Goal: Task Accomplishment & Management: Use online tool/utility

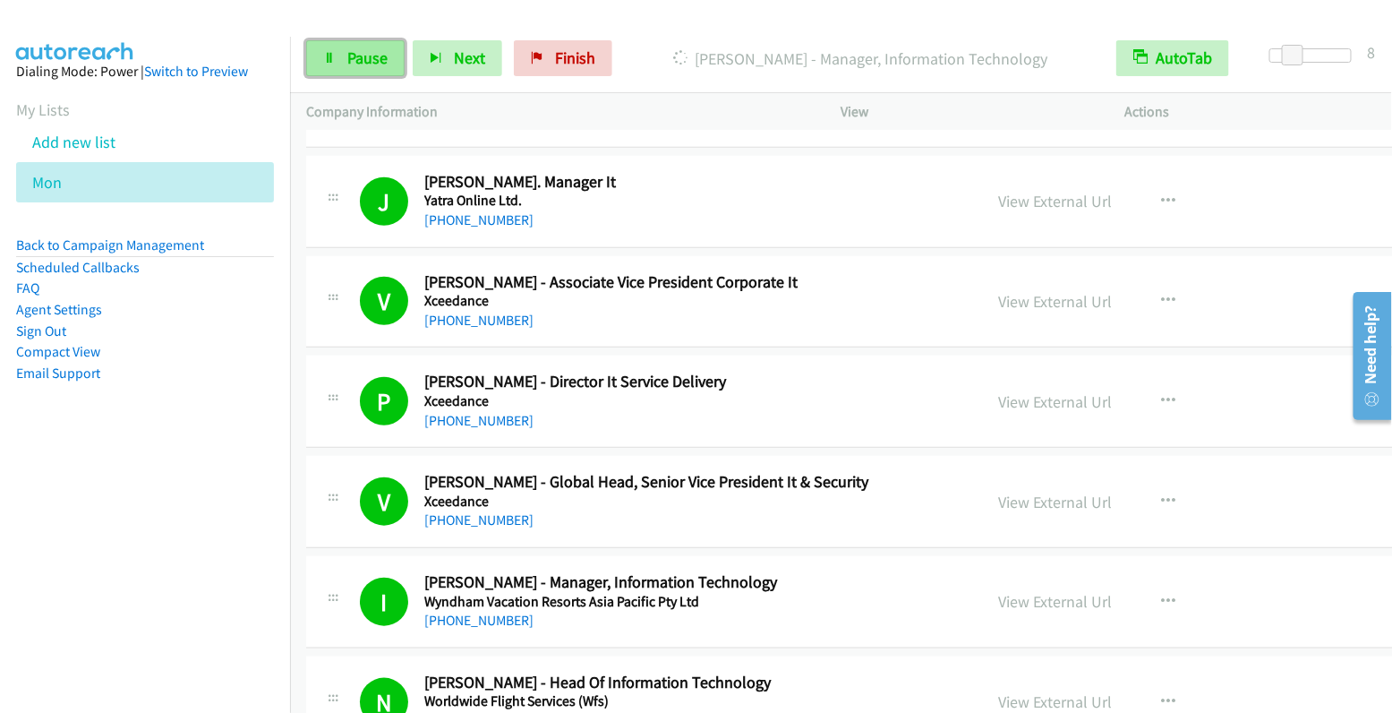
click at [347, 66] on span "Pause" at bounding box center [367, 57] width 40 height 21
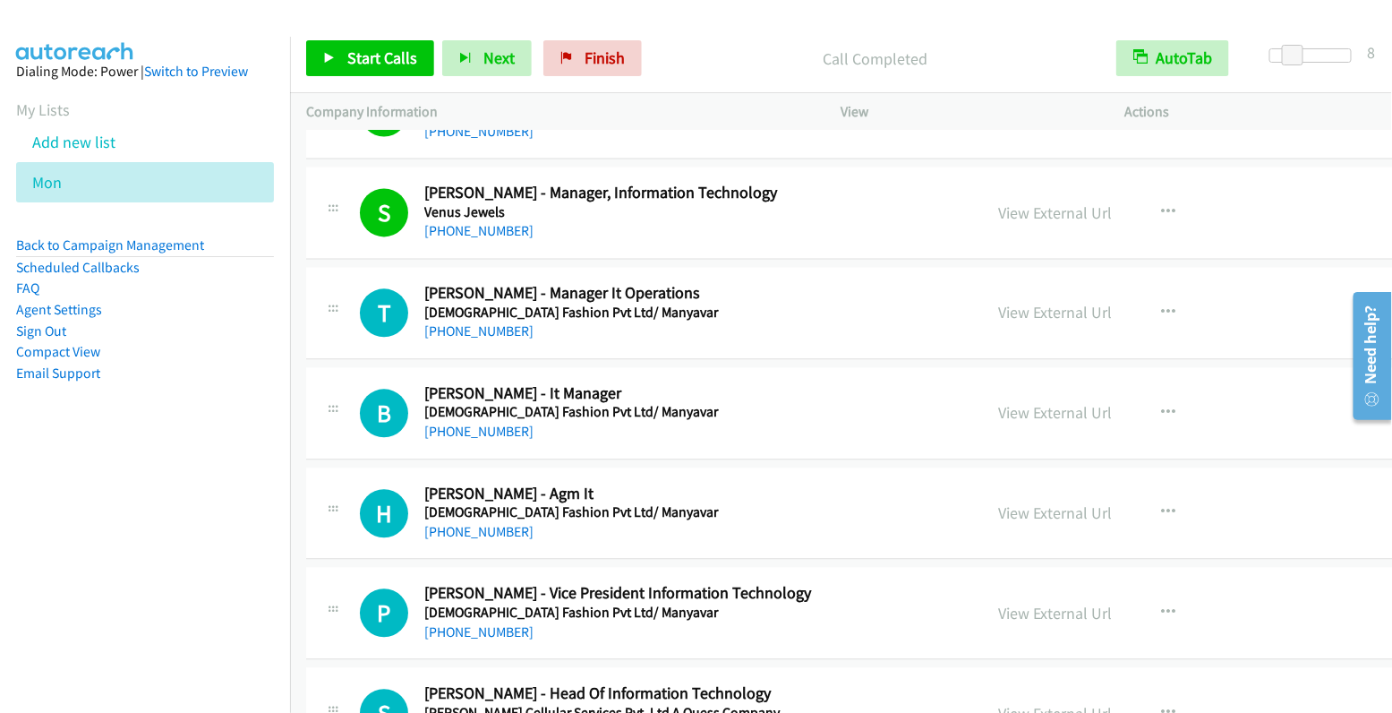
scroll to position [3930, 0]
click at [1161, 304] on icon "button" at bounding box center [1168, 311] width 14 height 14
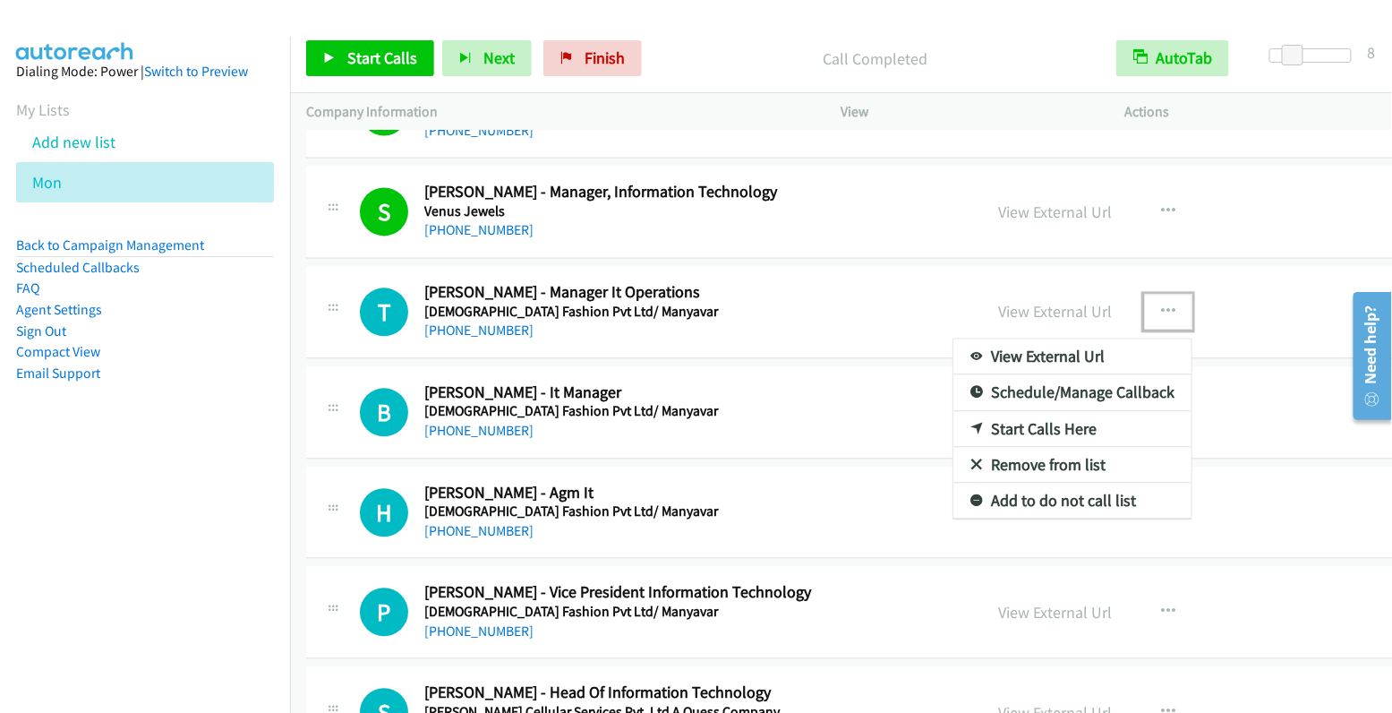
click at [973, 411] on link "Start Calls Here" at bounding box center [1073, 429] width 238 height 36
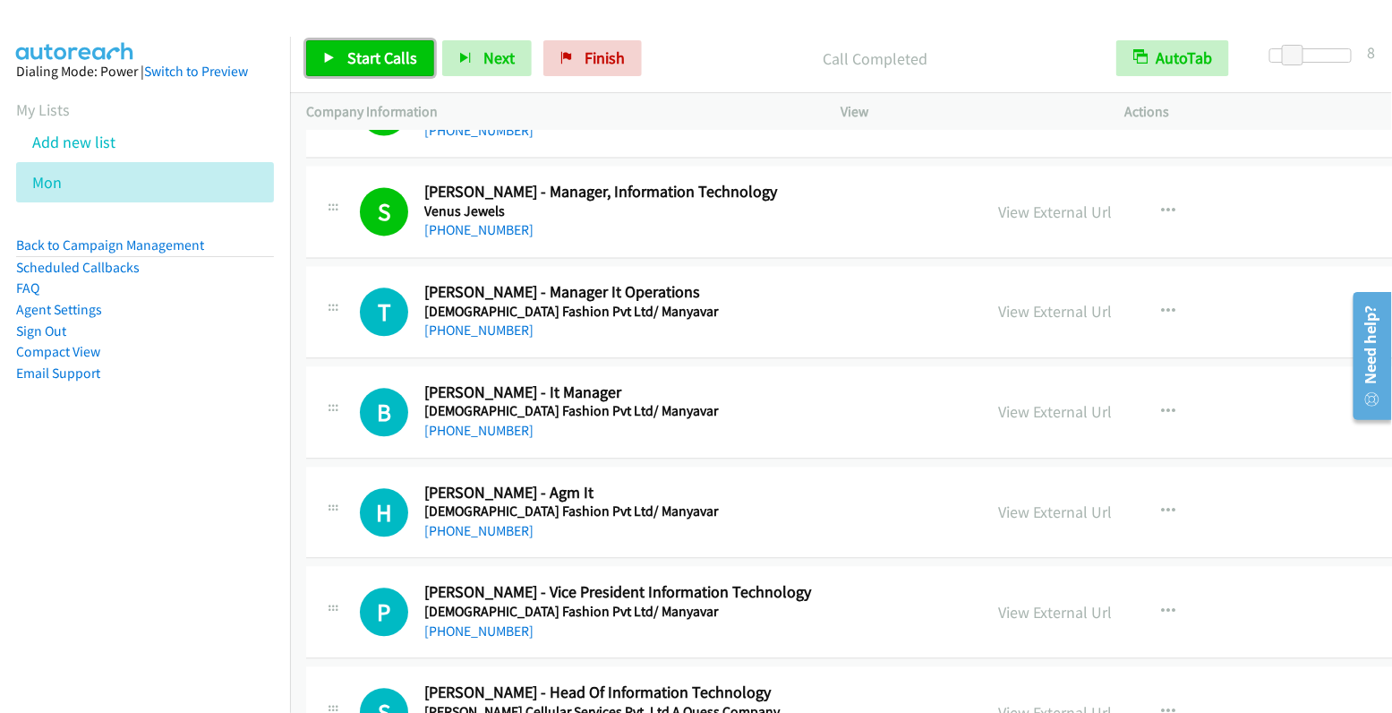
click at [376, 64] on span "Start Calls" at bounding box center [382, 57] width 70 height 21
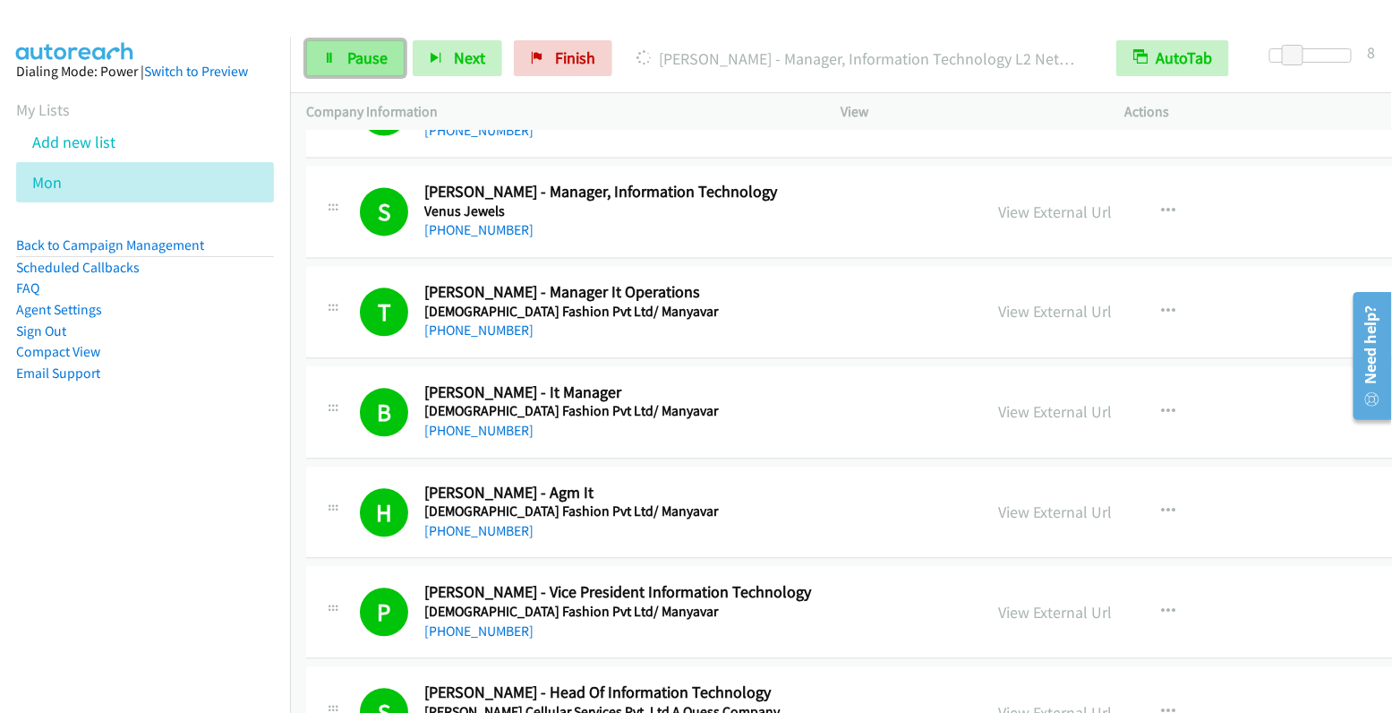
click at [356, 52] on span "Pause" at bounding box center [367, 57] width 40 height 21
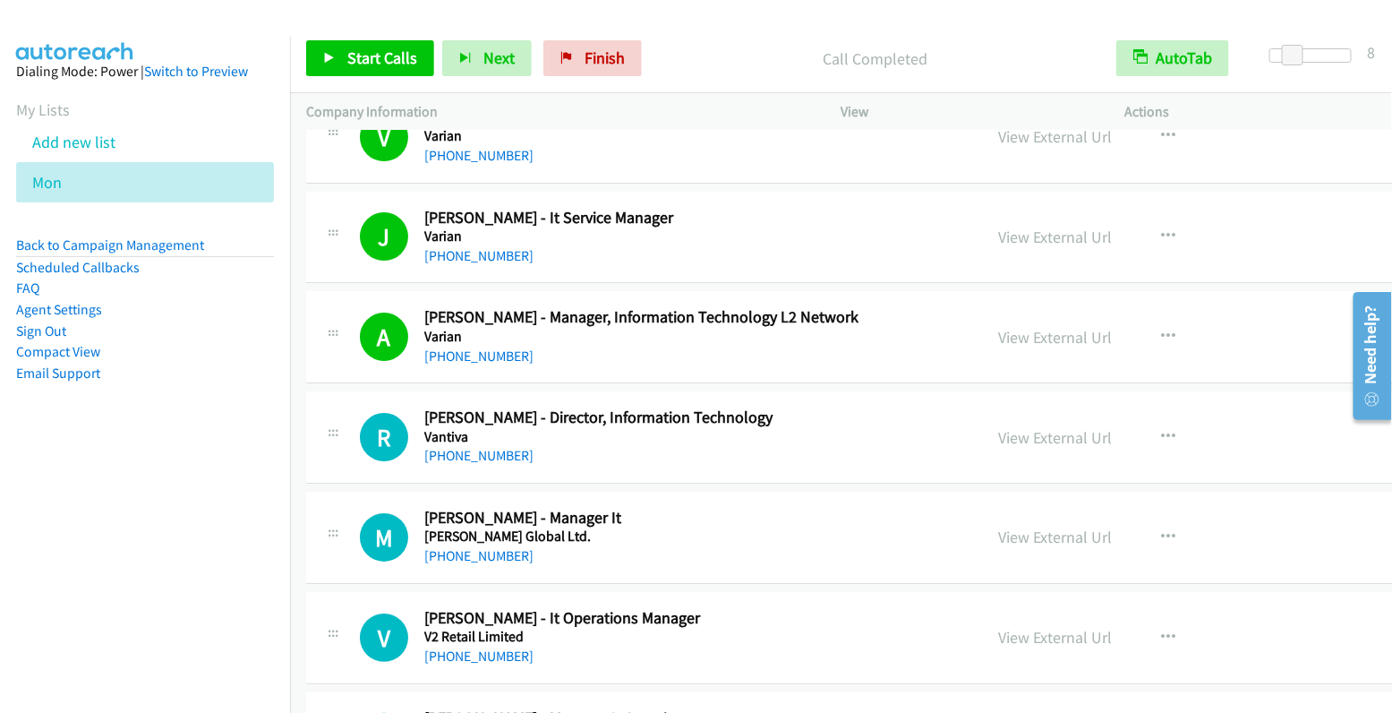
scroll to position [4808, 0]
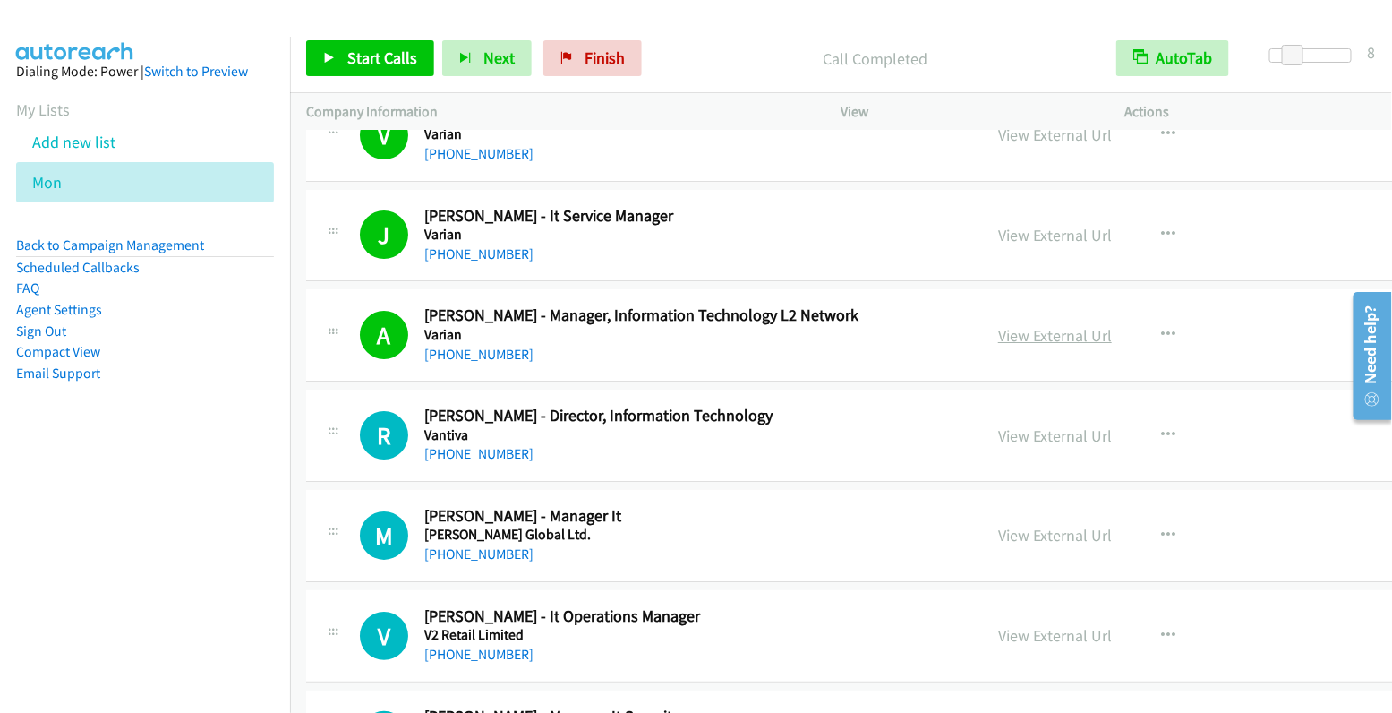
click at [998, 325] on link "View External Url" at bounding box center [1055, 335] width 114 height 21
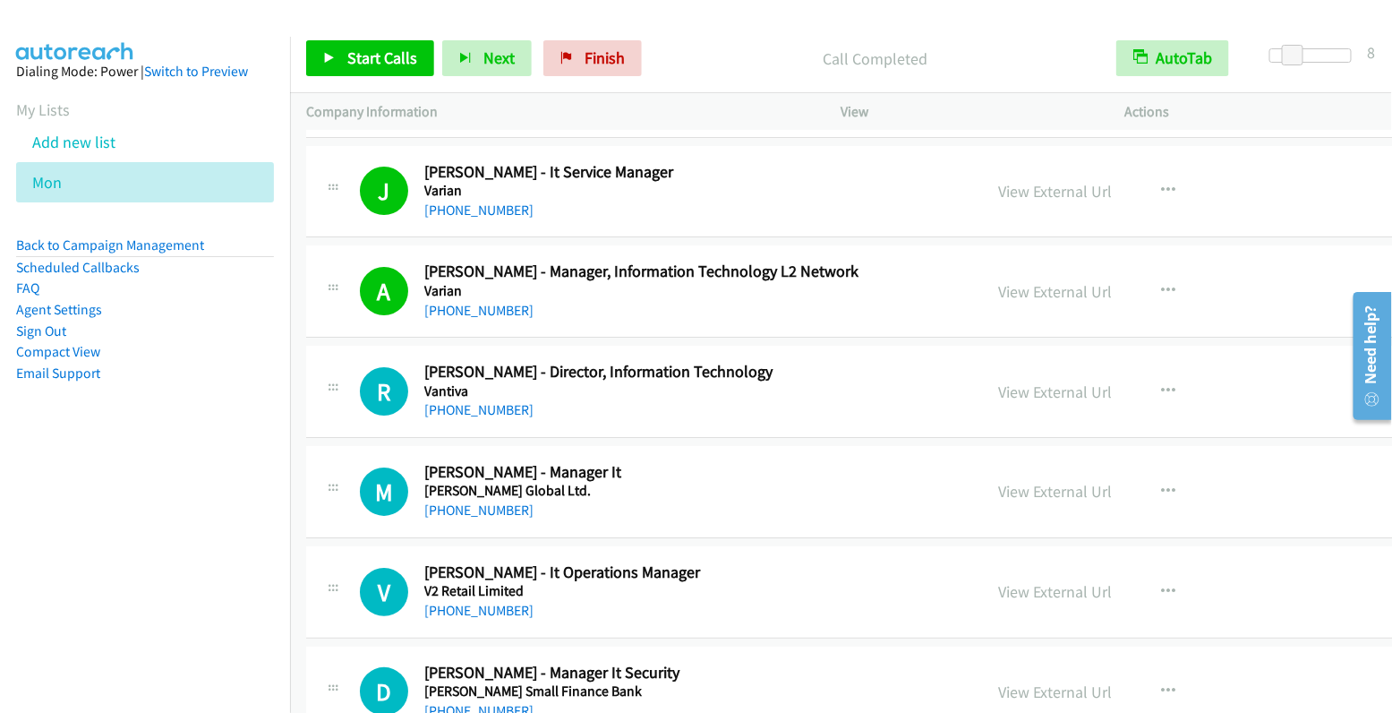
scroll to position [4871, 0]
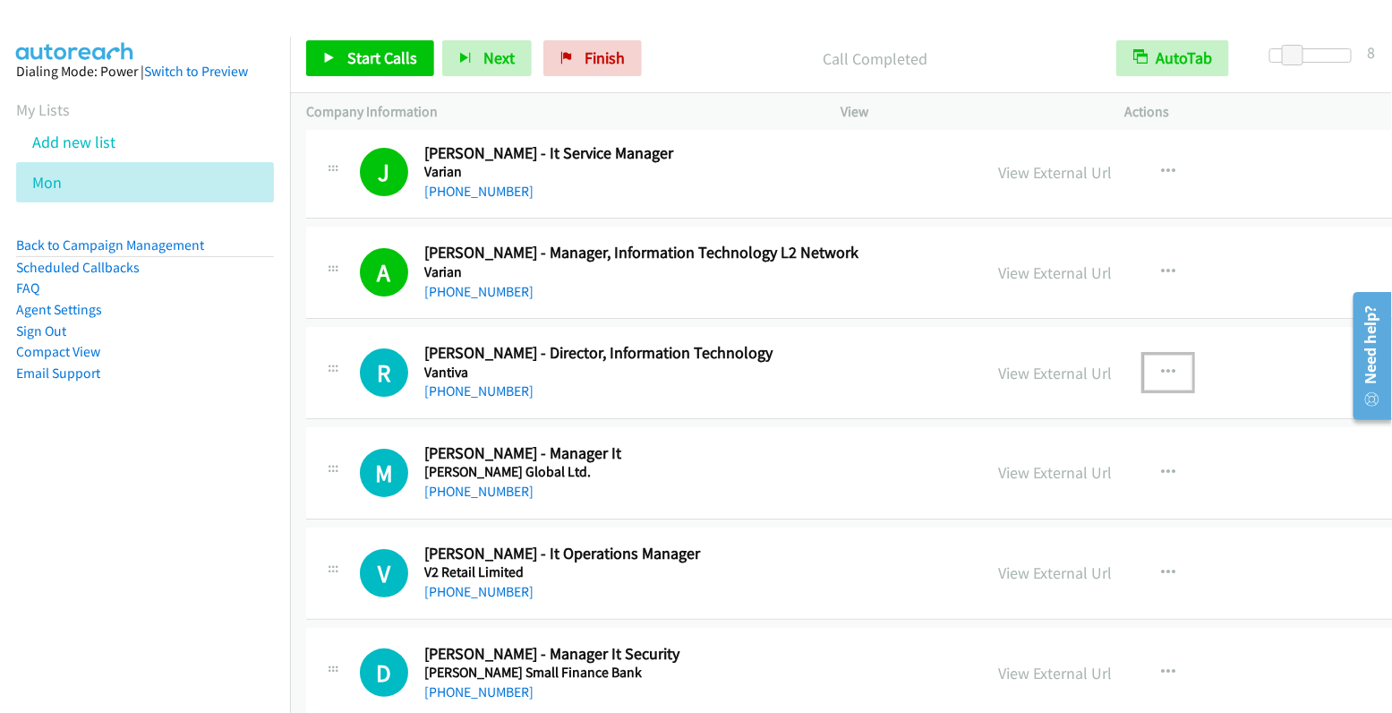
click at [1144, 355] on button "button" at bounding box center [1168, 373] width 48 height 36
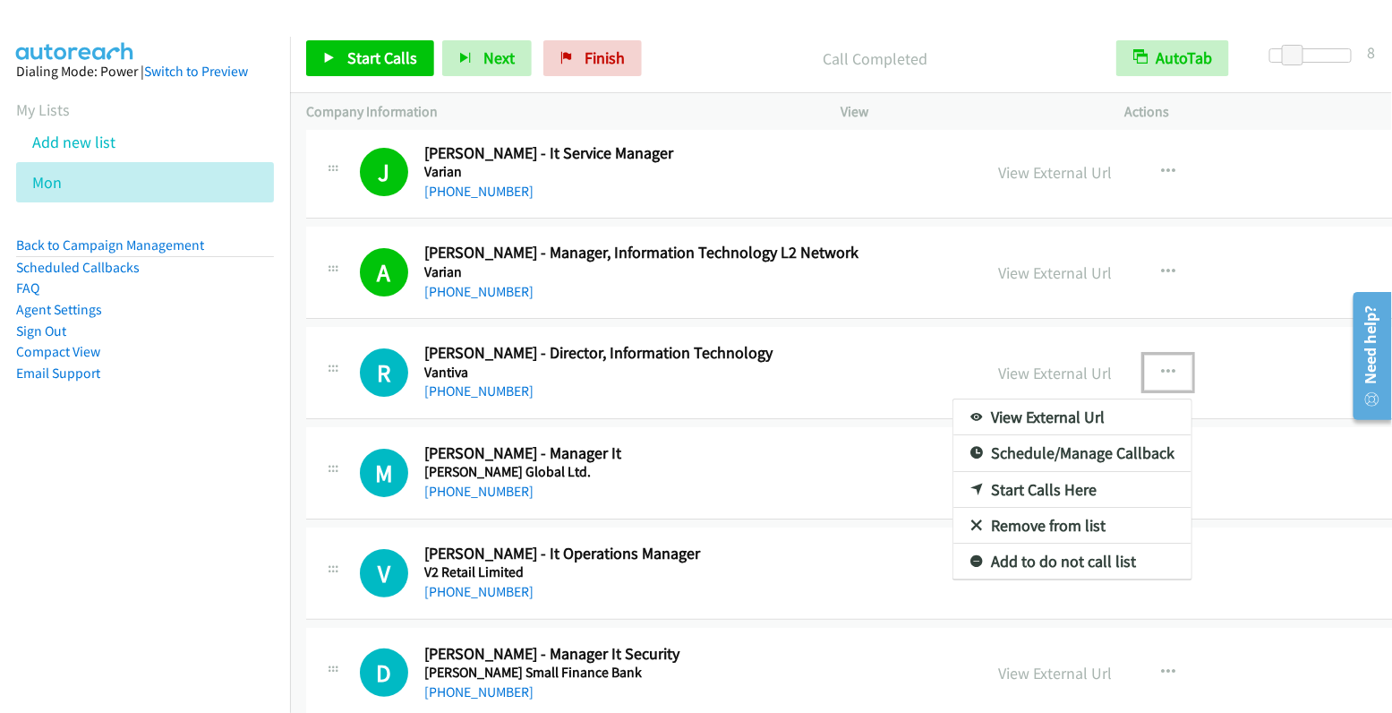
click at [984, 472] on link "Start Calls Here" at bounding box center [1073, 490] width 238 height 36
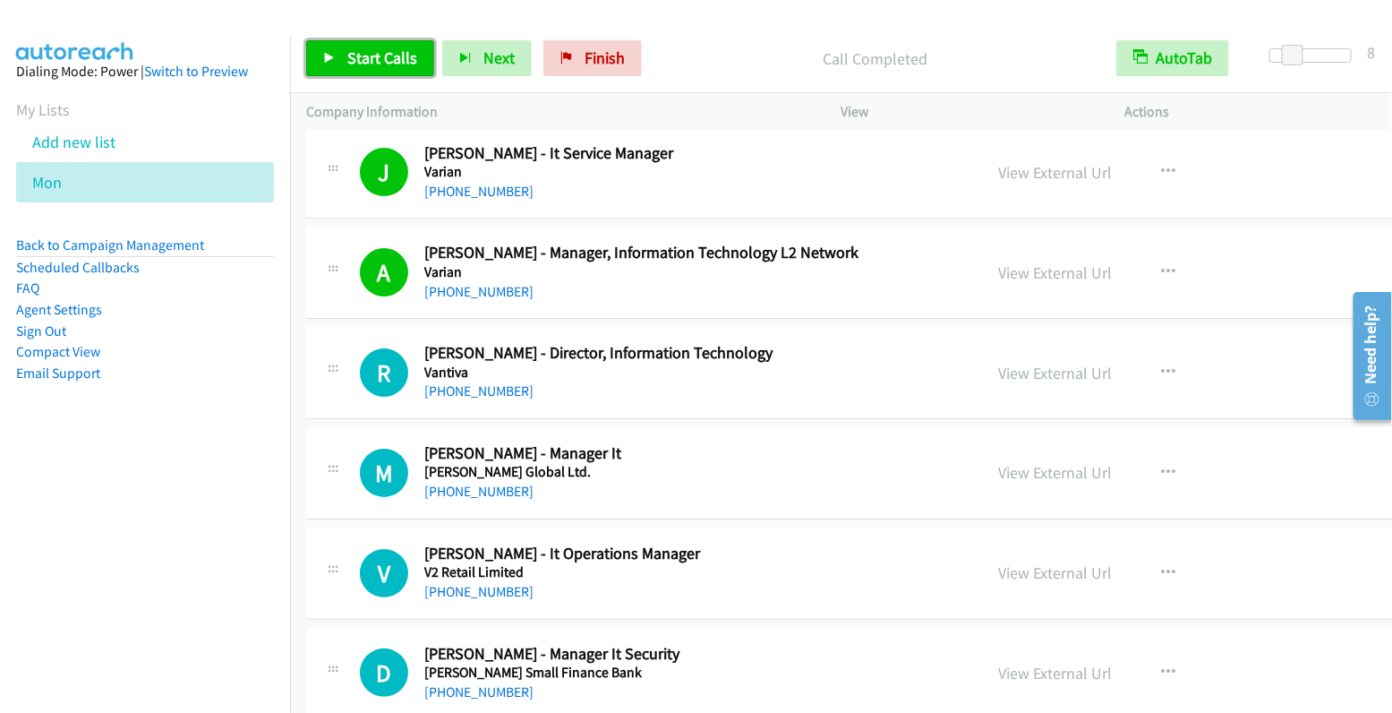
click at [356, 59] on span "Start Calls" at bounding box center [382, 57] width 70 height 21
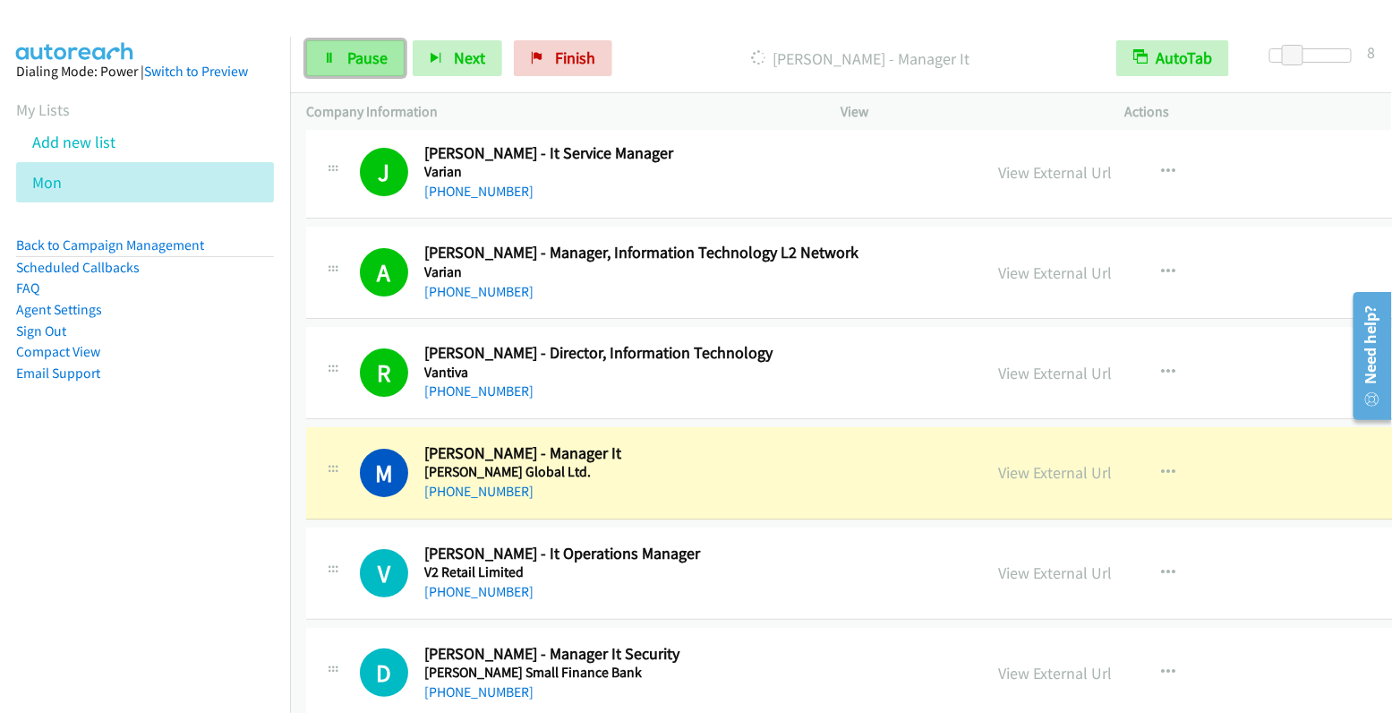
click at [338, 64] on link "Pause" at bounding box center [355, 58] width 98 height 36
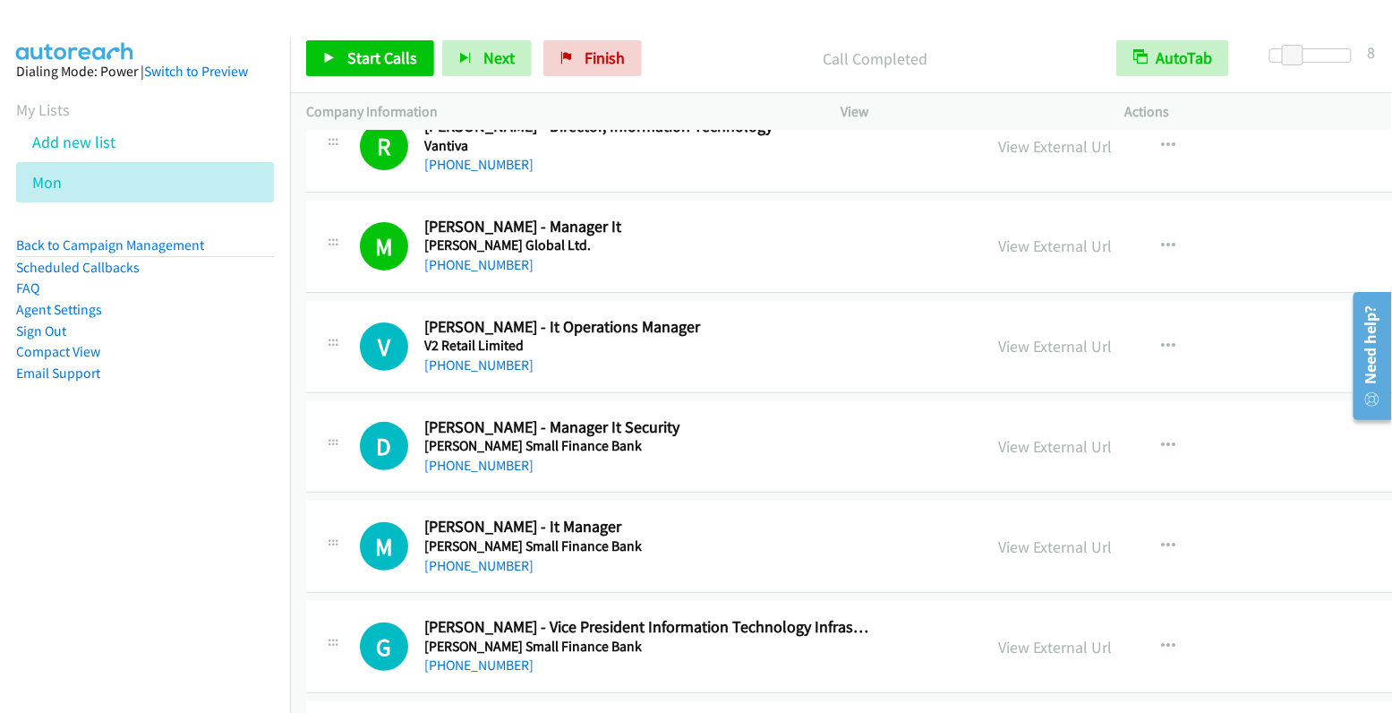
scroll to position [5118, 0]
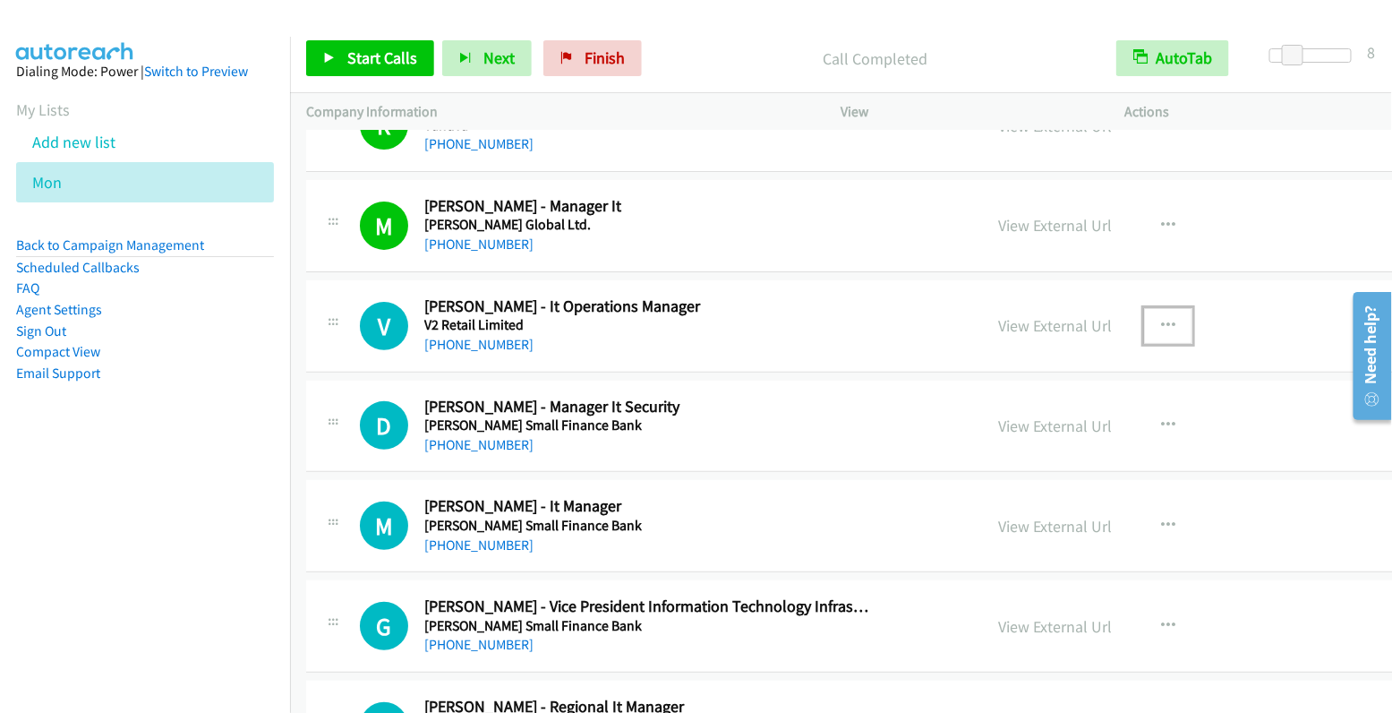
click at [1161, 319] on icon "button" at bounding box center [1168, 326] width 14 height 14
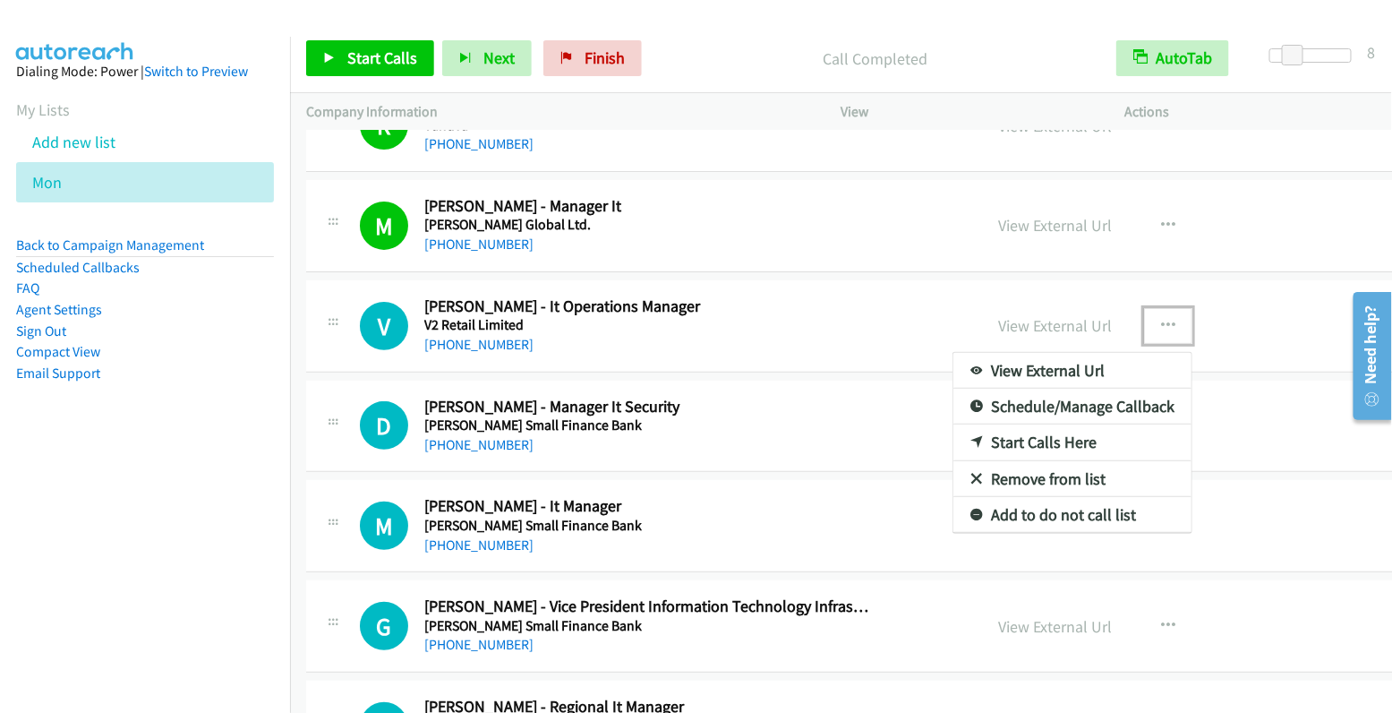
click at [979, 424] on link "Start Calls Here" at bounding box center [1073, 442] width 238 height 36
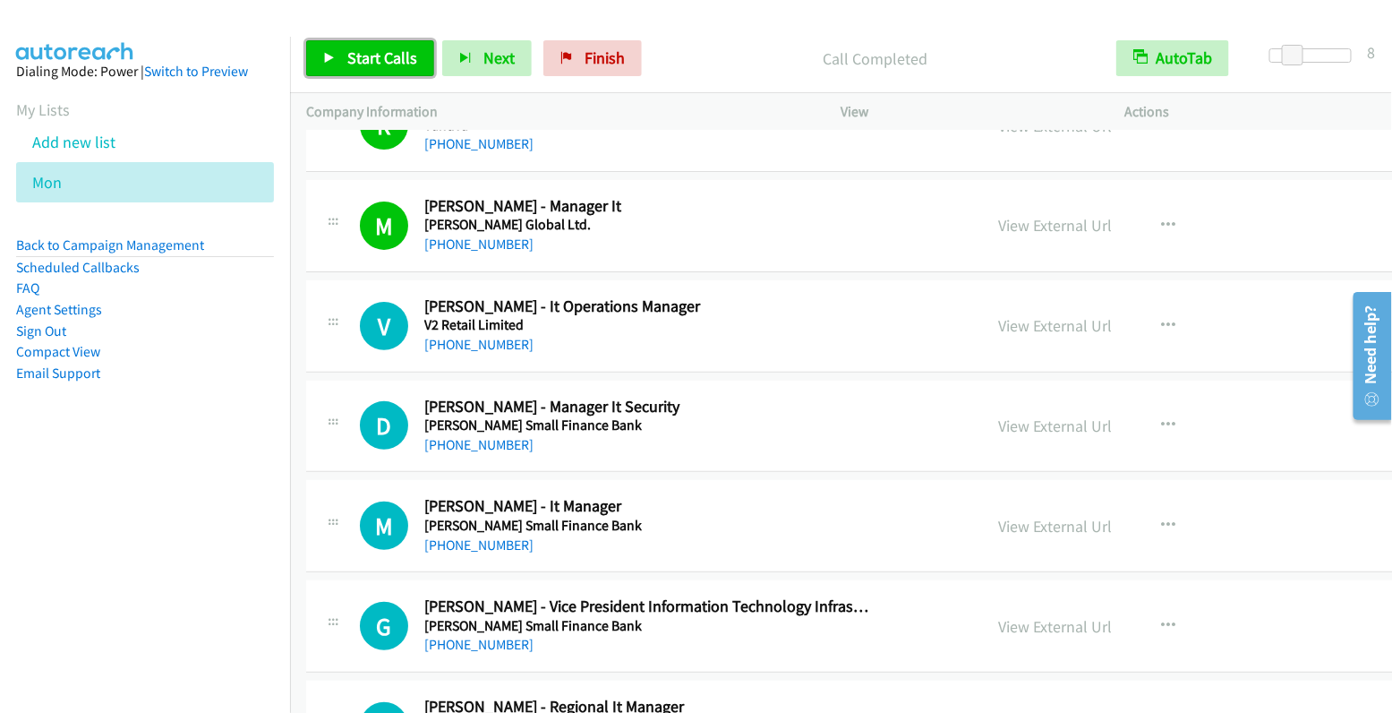
click at [368, 64] on span "Start Calls" at bounding box center [382, 57] width 70 height 21
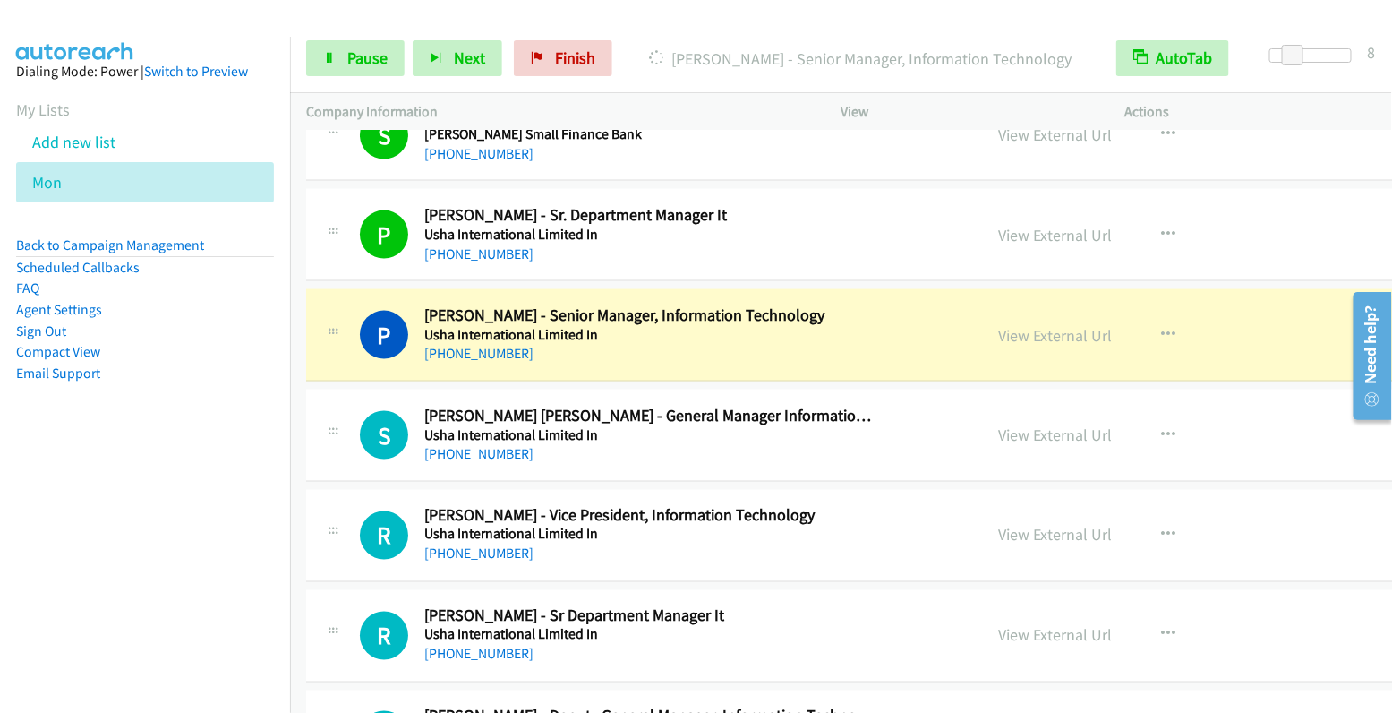
scroll to position [5921, 0]
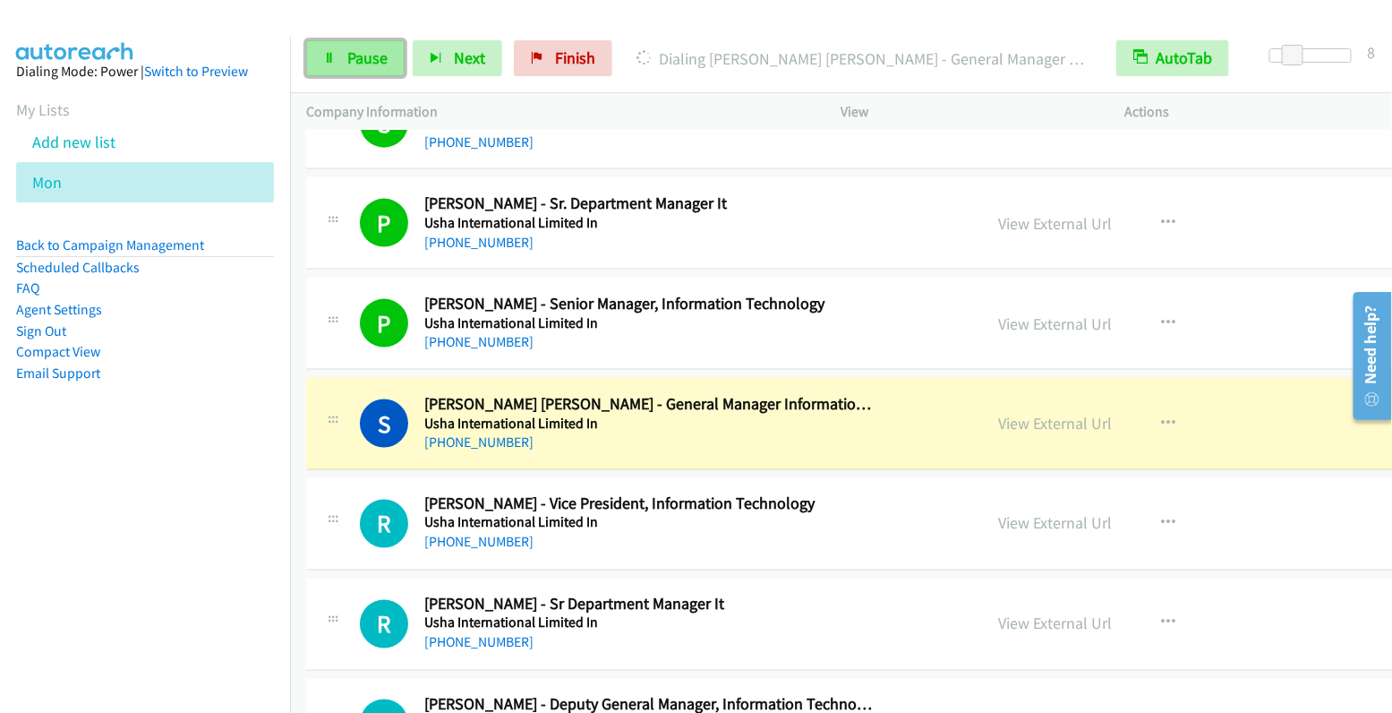
click at [374, 58] on span "Pause" at bounding box center [367, 57] width 40 height 21
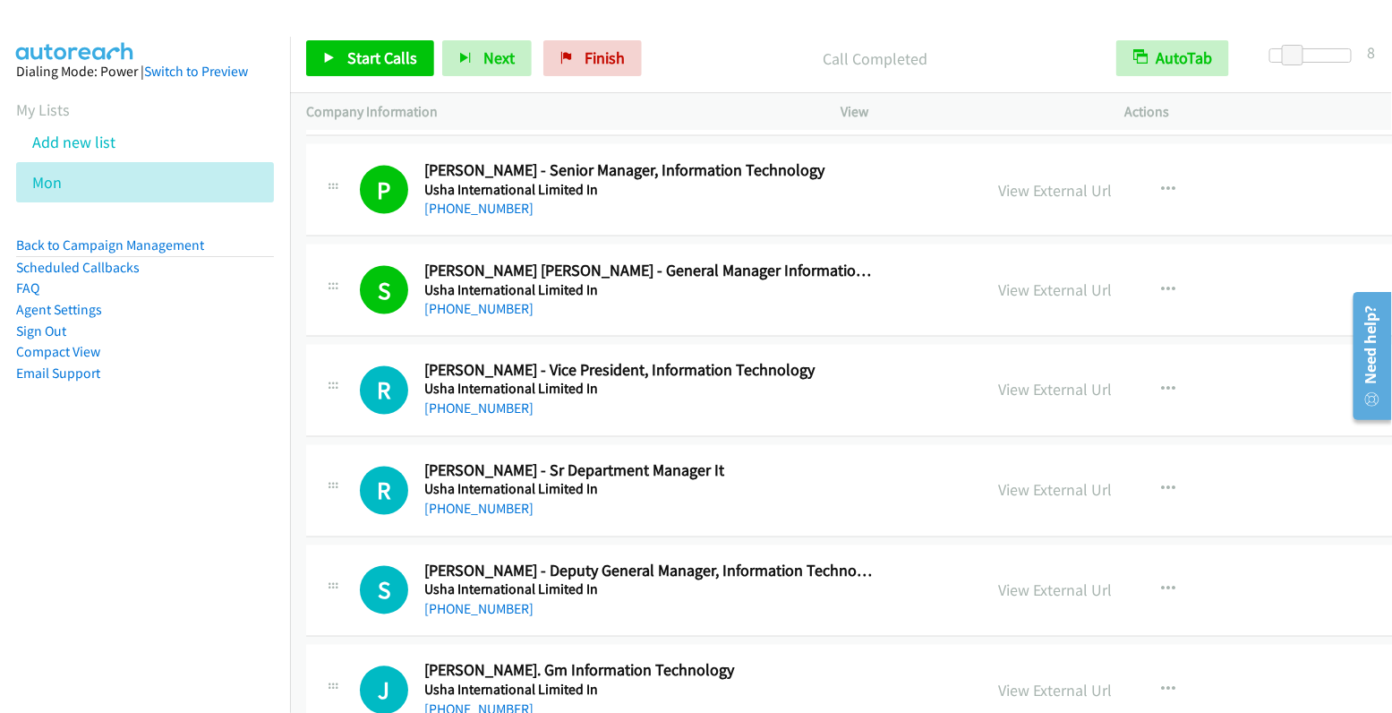
scroll to position [6102, 0]
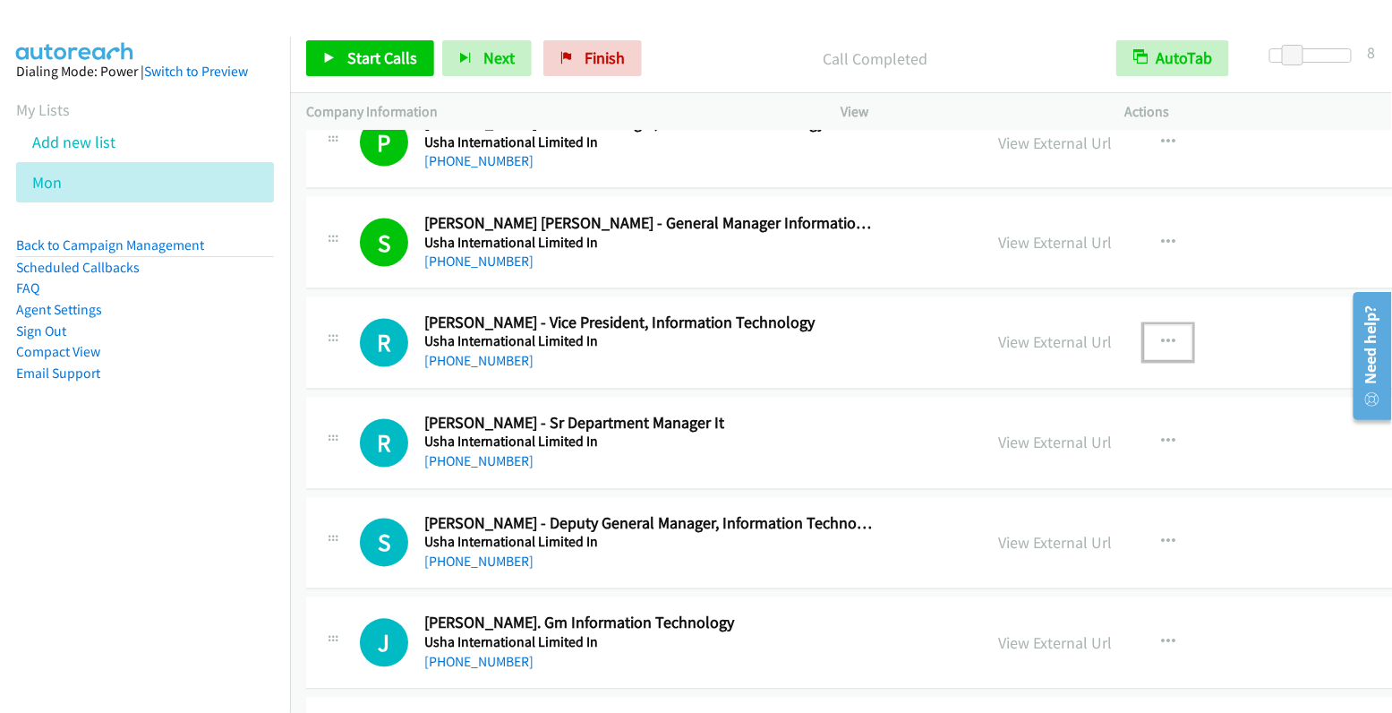
click at [1161, 336] on icon "button" at bounding box center [1168, 343] width 14 height 14
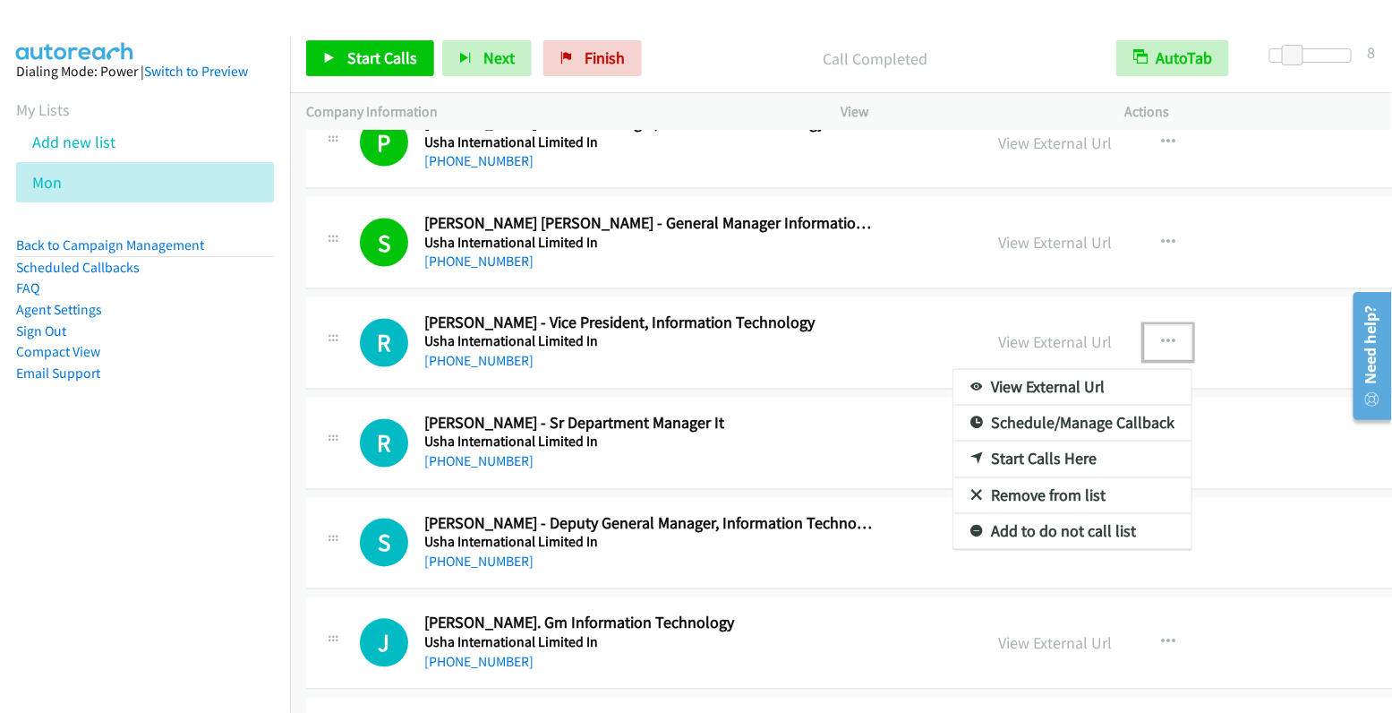
click at [1002, 441] on link "Start Calls Here" at bounding box center [1073, 459] width 238 height 36
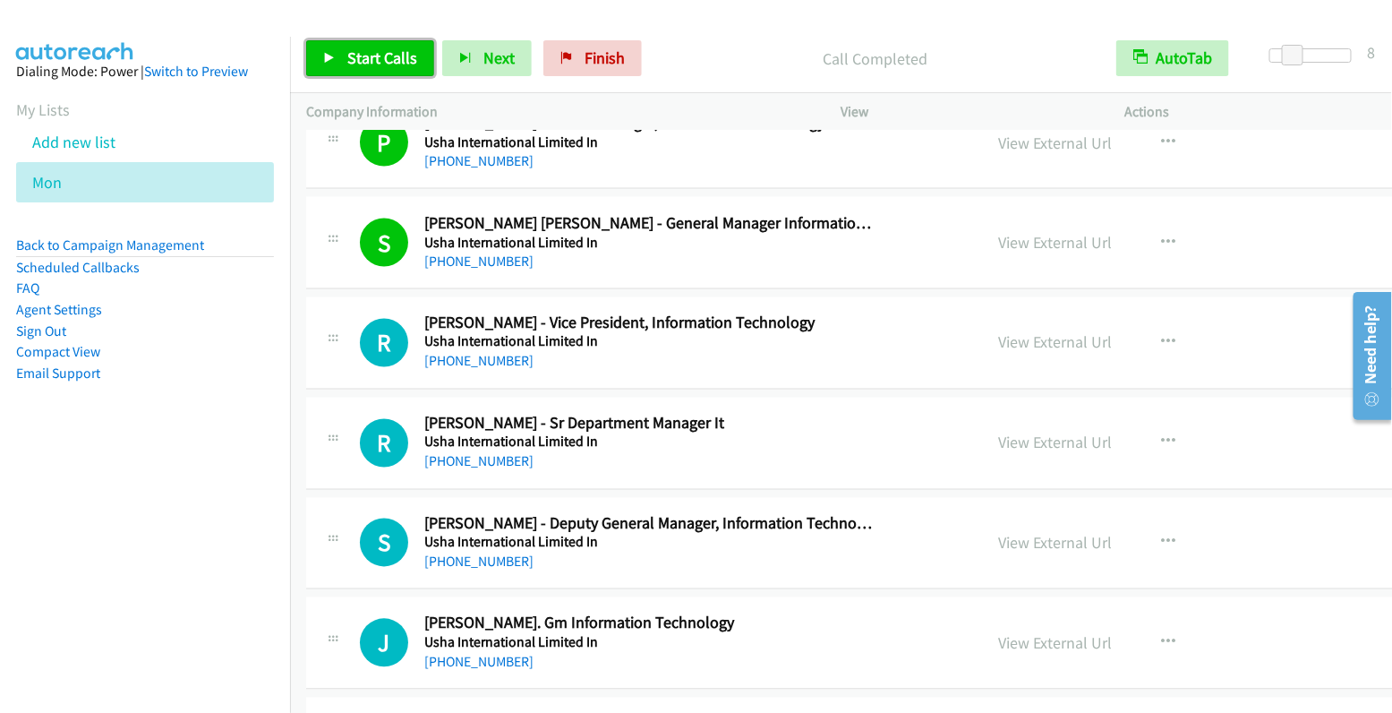
click at [367, 56] on span "Start Calls" at bounding box center [382, 57] width 70 height 21
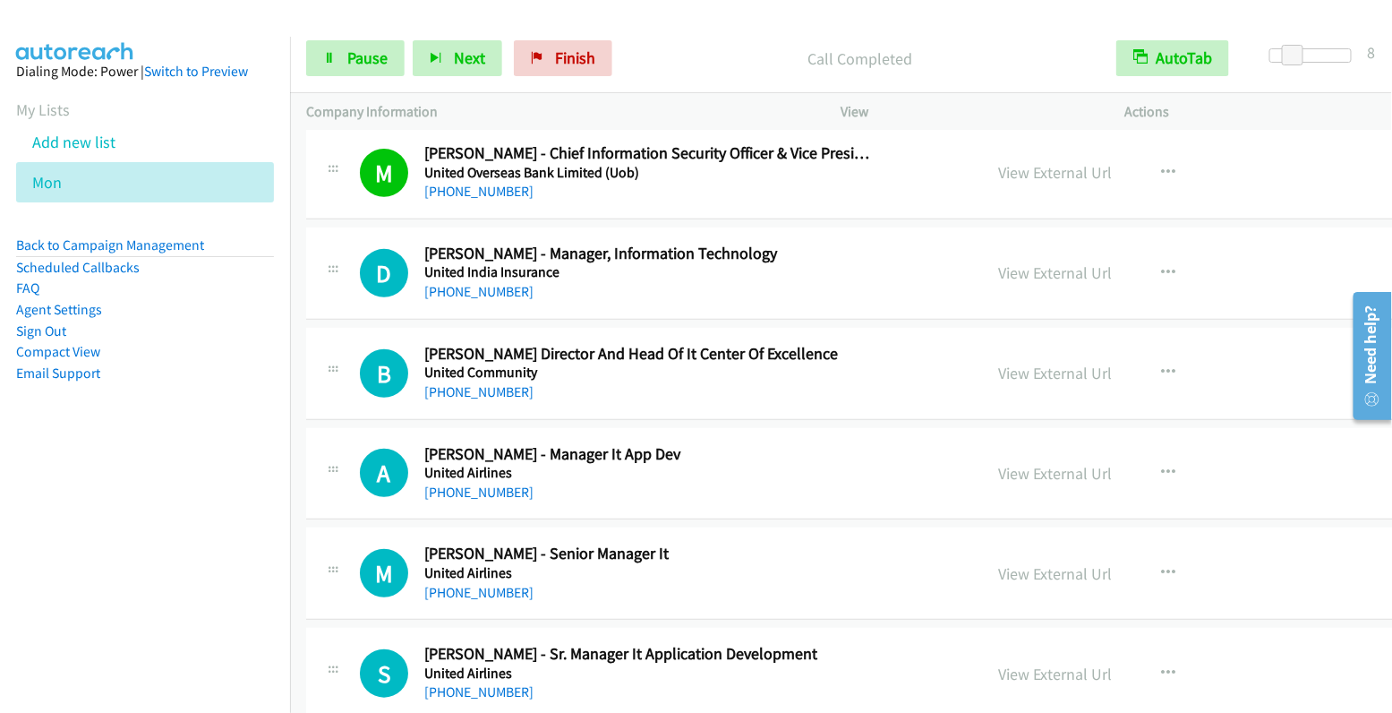
scroll to position [7836, 0]
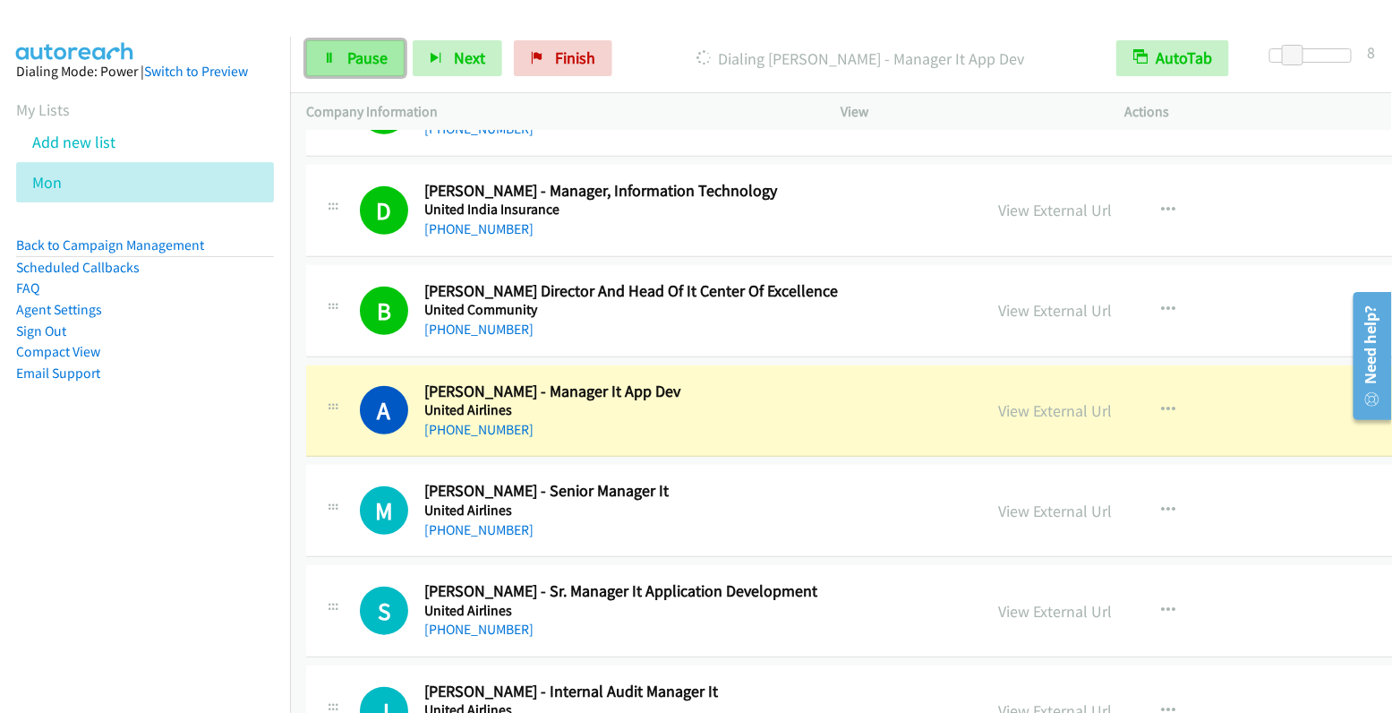
click at [332, 60] on icon at bounding box center [329, 59] width 13 height 13
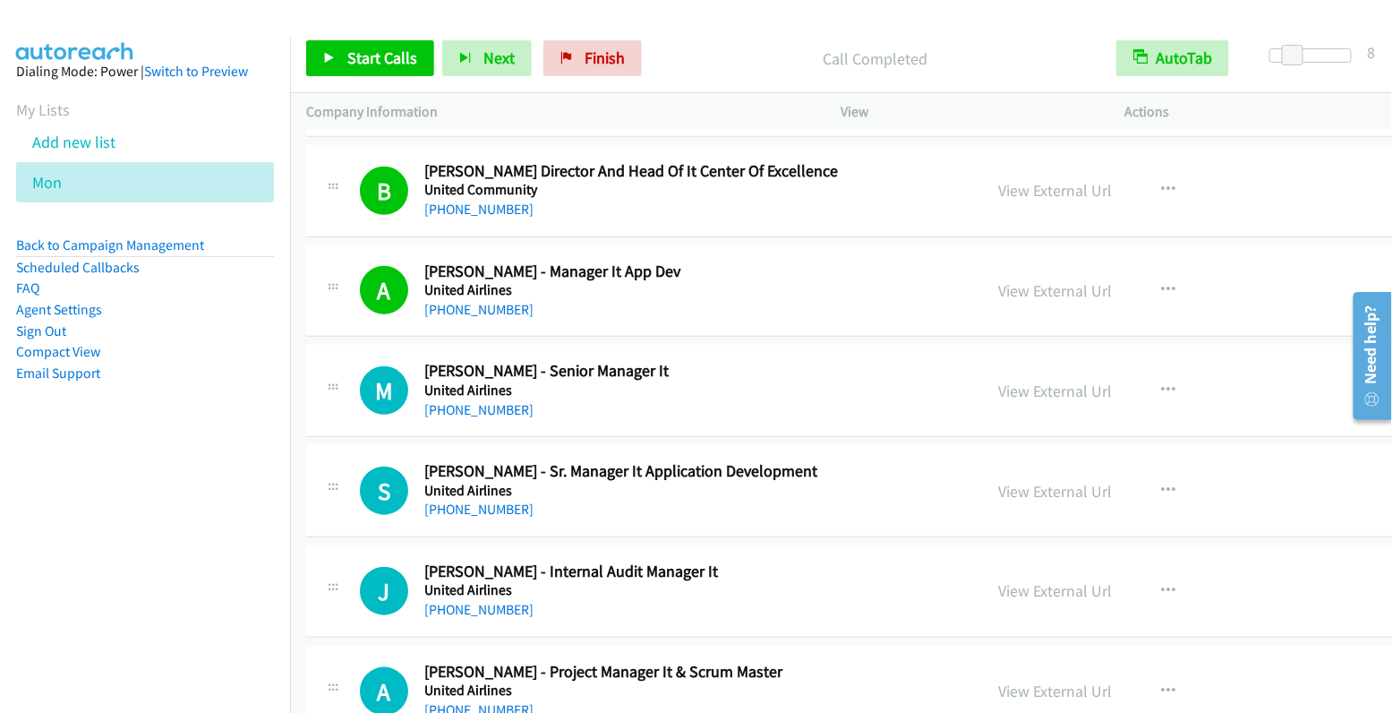
scroll to position [8045, 0]
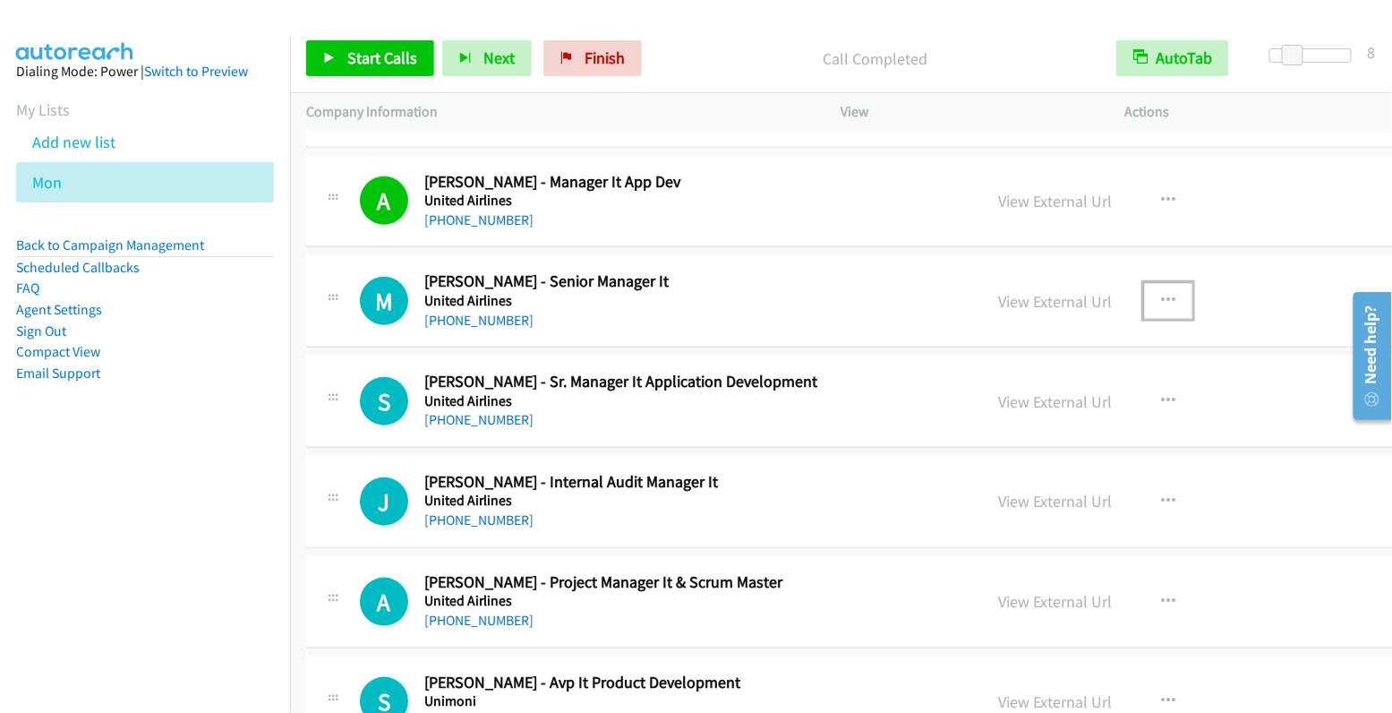
click at [1161, 294] on icon "button" at bounding box center [1168, 301] width 14 height 14
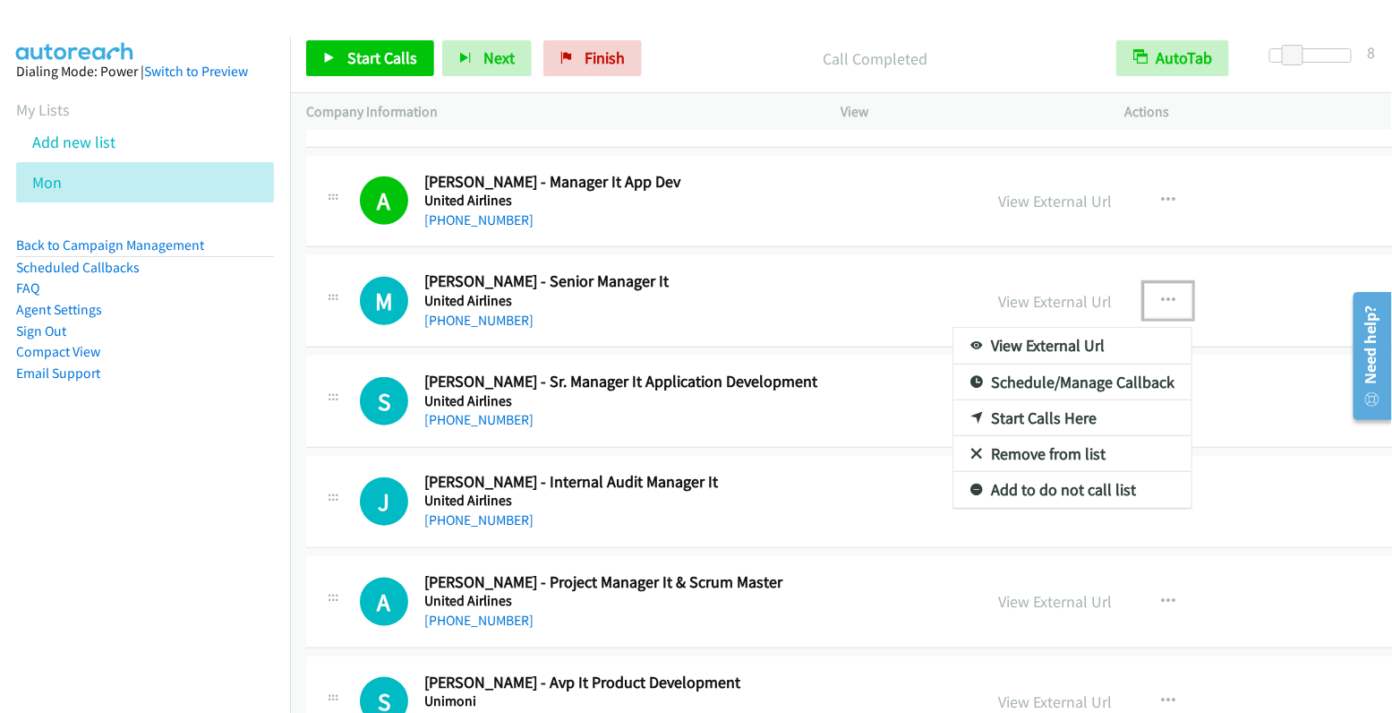
click at [1019, 400] on link "Start Calls Here" at bounding box center [1073, 418] width 238 height 36
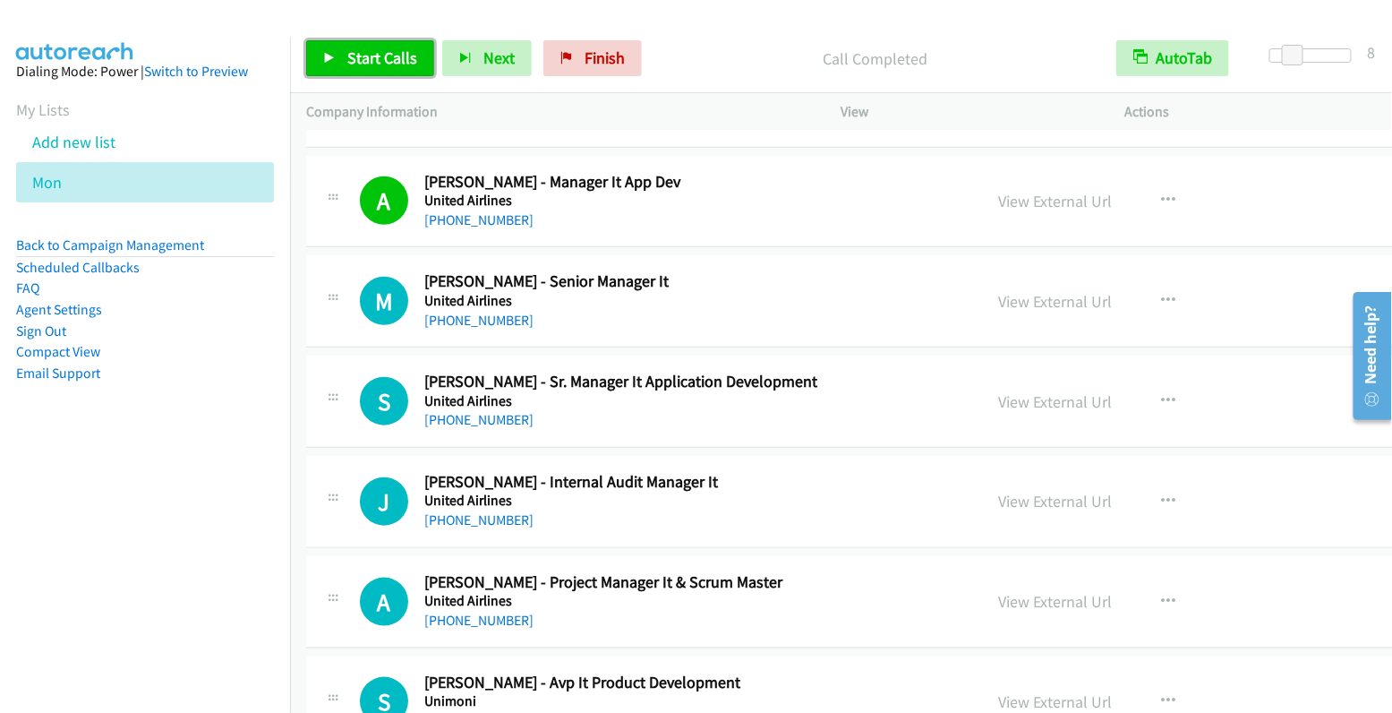
click at [369, 59] on span "Start Calls" at bounding box center [382, 57] width 70 height 21
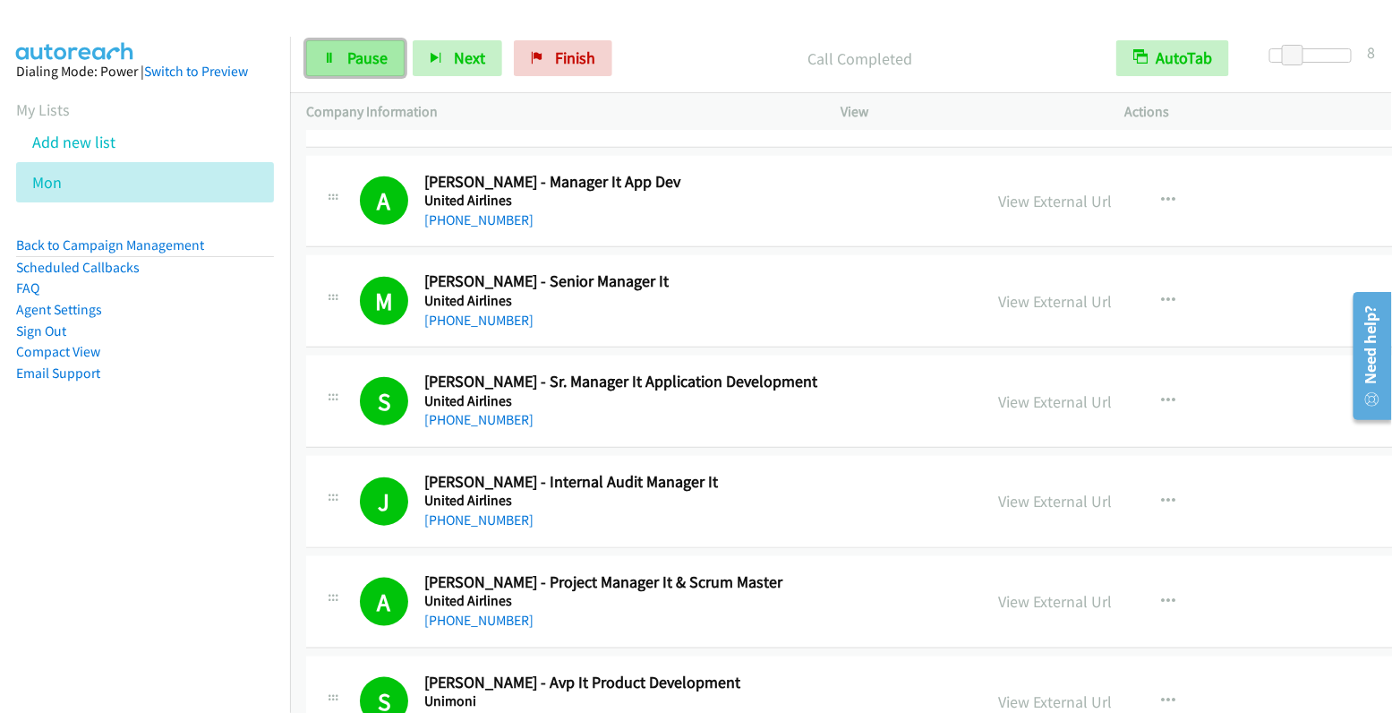
click at [357, 61] on span "Pause" at bounding box center [367, 57] width 40 height 21
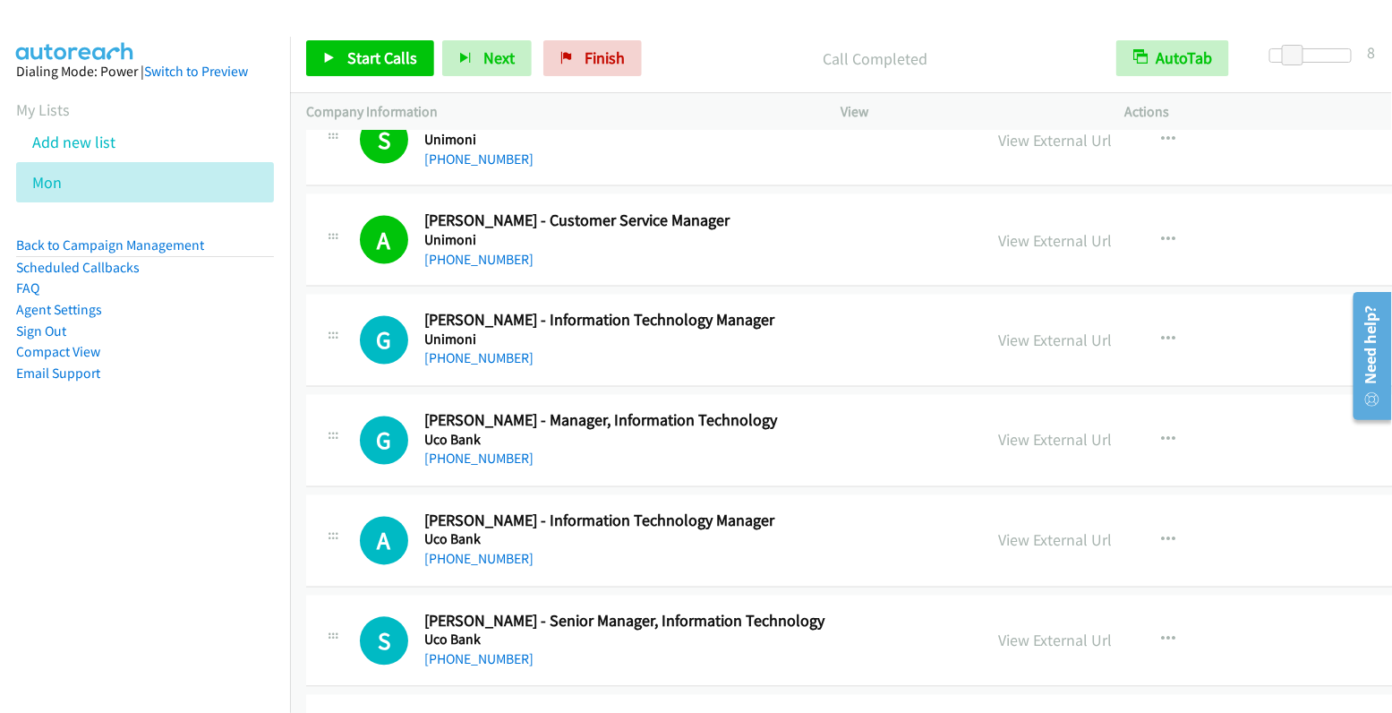
scroll to position [8611, 0]
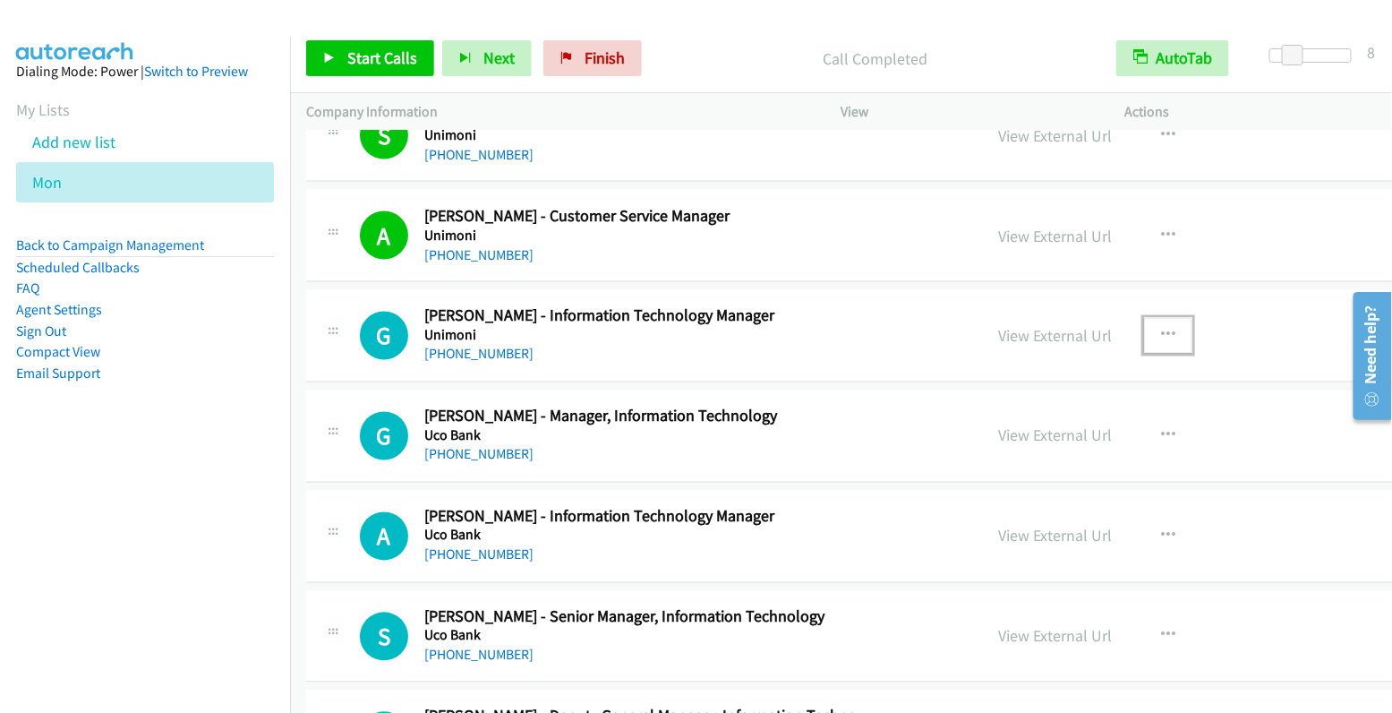
click at [1144, 318] on button "button" at bounding box center [1168, 336] width 48 height 36
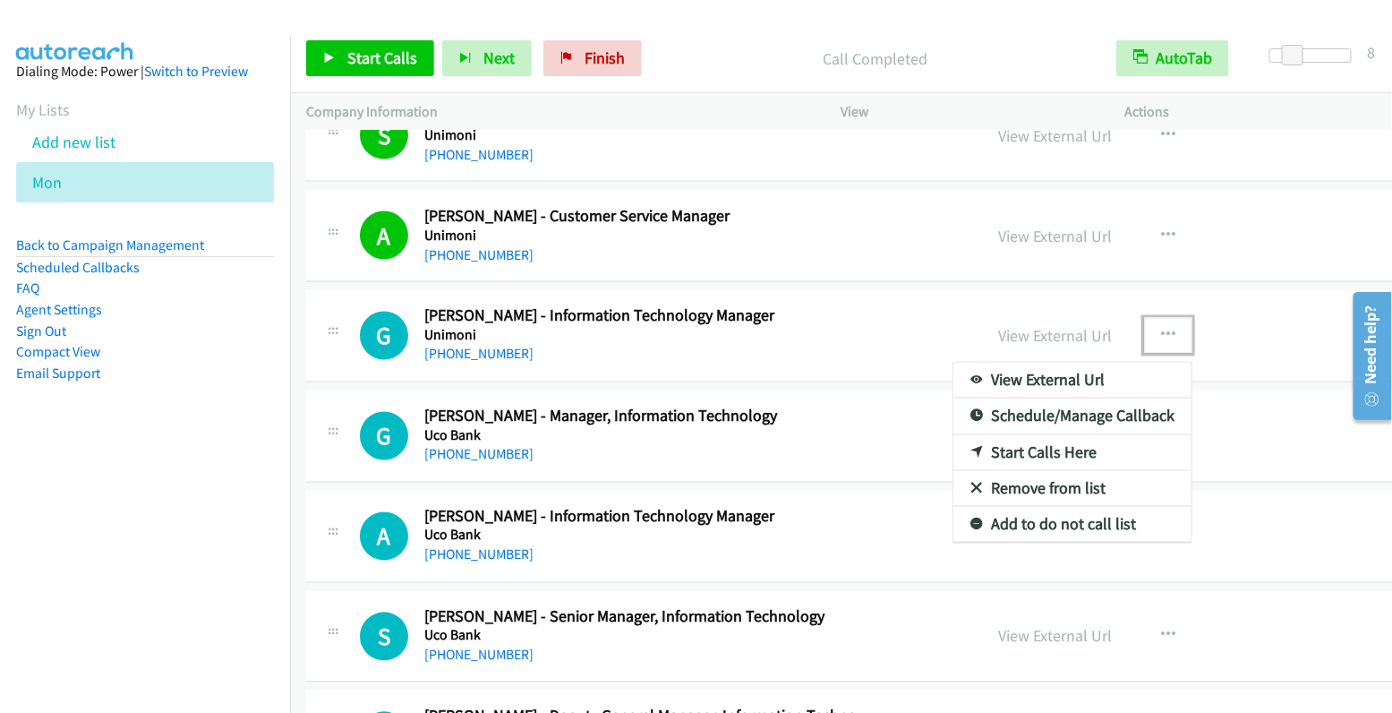
click at [979, 435] on link "Start Calls Here" at bounding box center [1073, 453] width 238 height 36
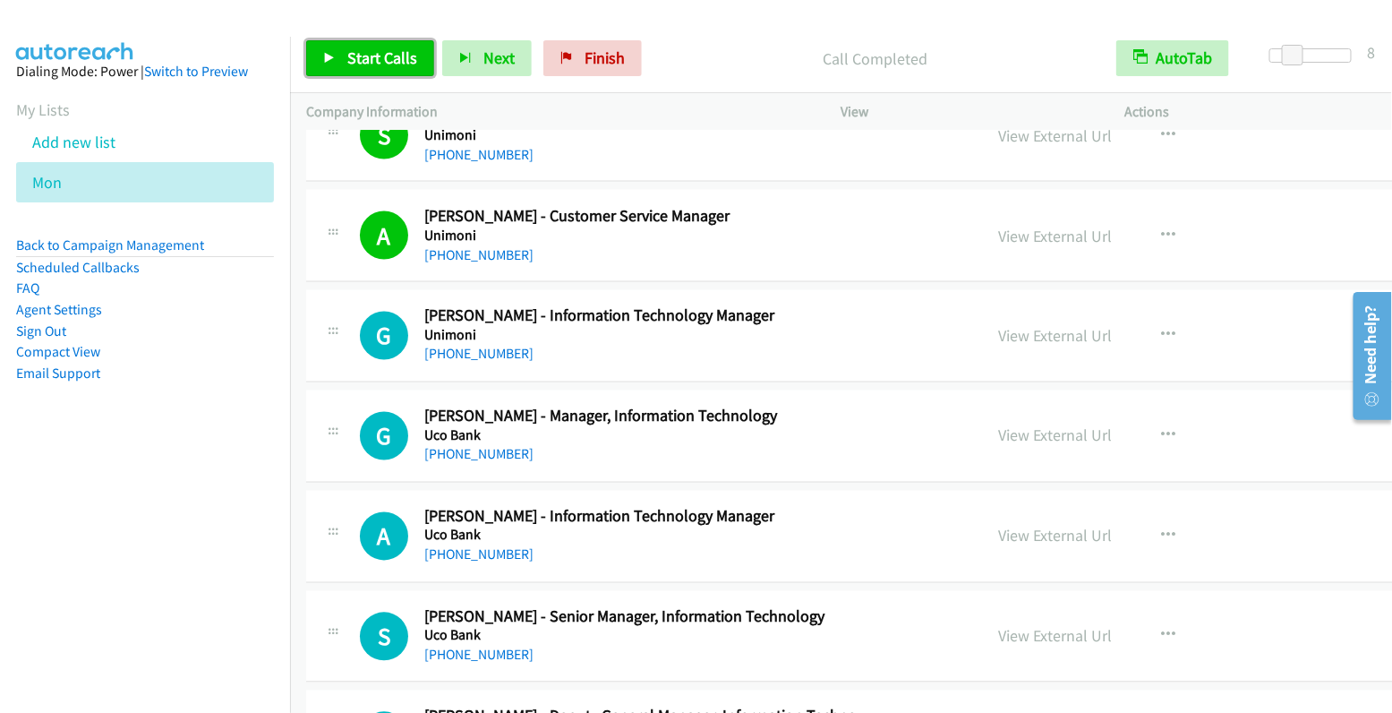
click at [390, 46] on link "Start Calls" at bounding box center [370, 58] width 128 height 36
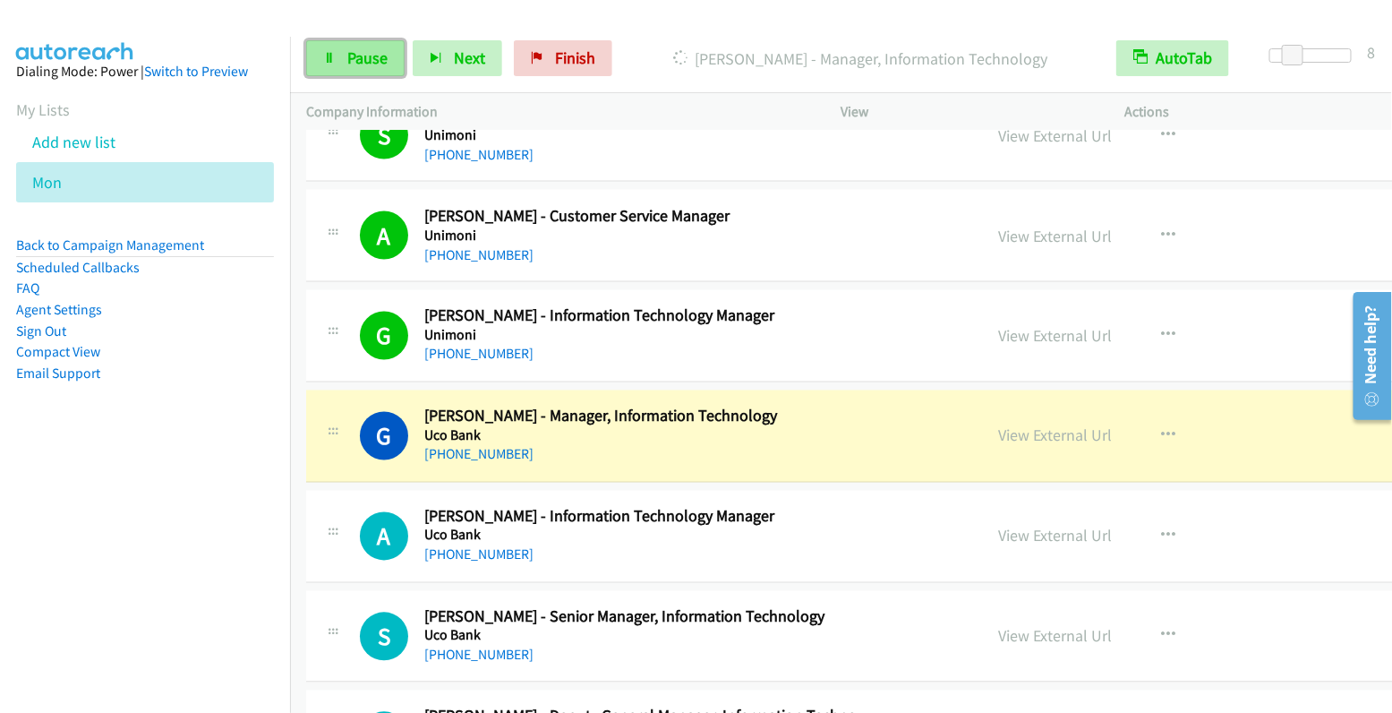
click at [360, 59] on span "Pause" at bounding box center [367, 57] width 40 height 21
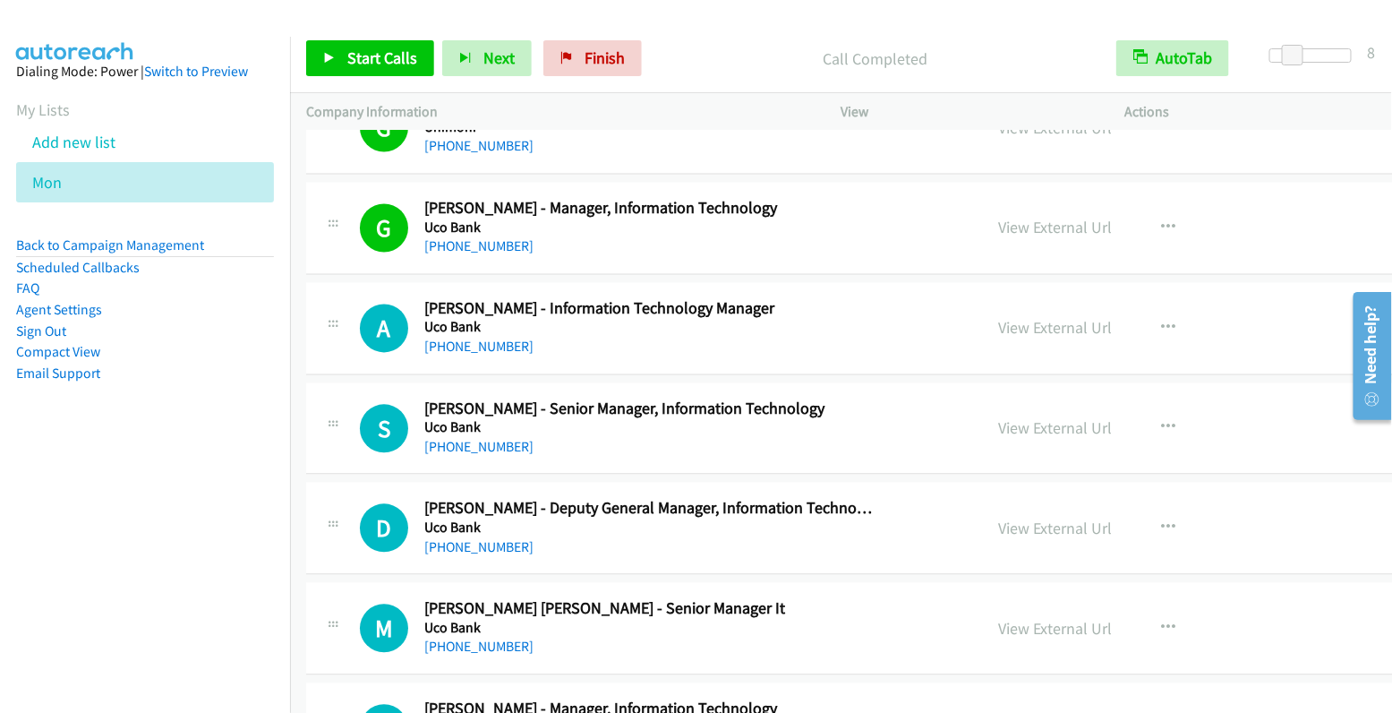
scroll to position [8840, 0]
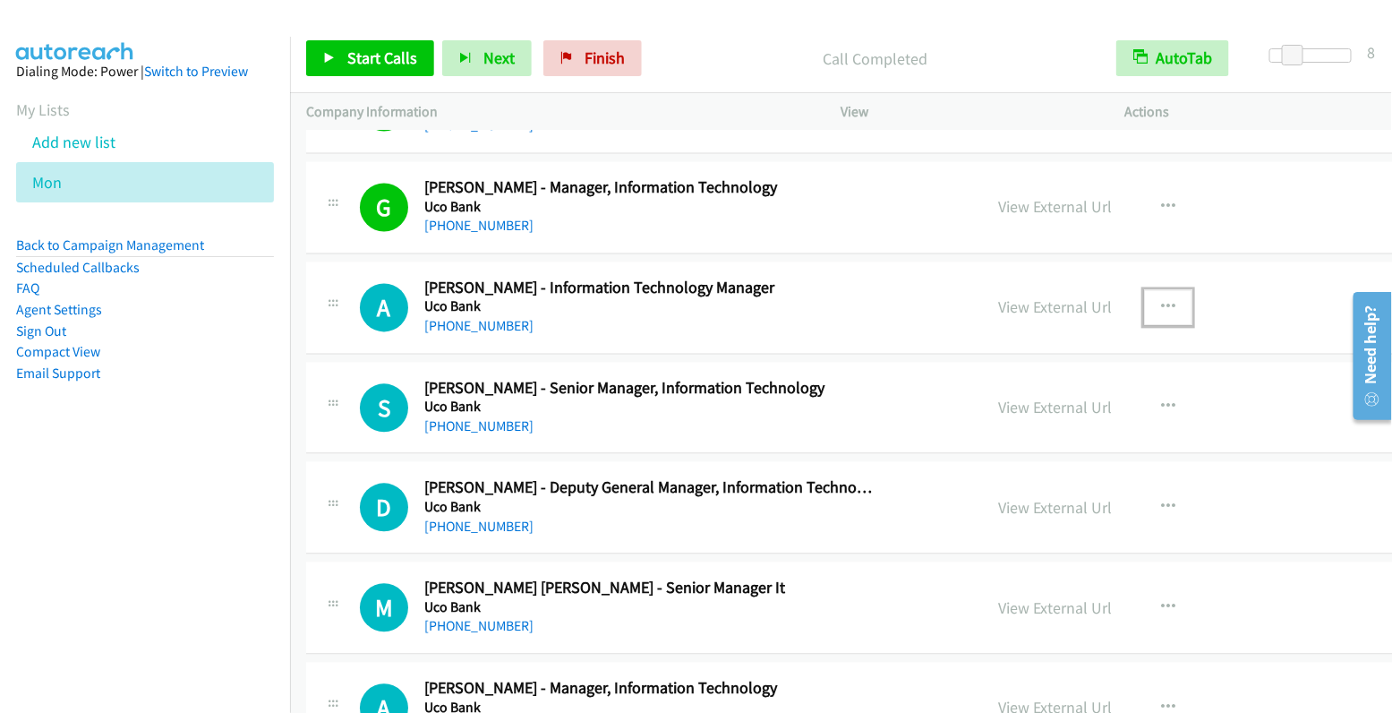
click at [1144, 290] on button "button" at bounding box center [1168, 308] width 48 height 36
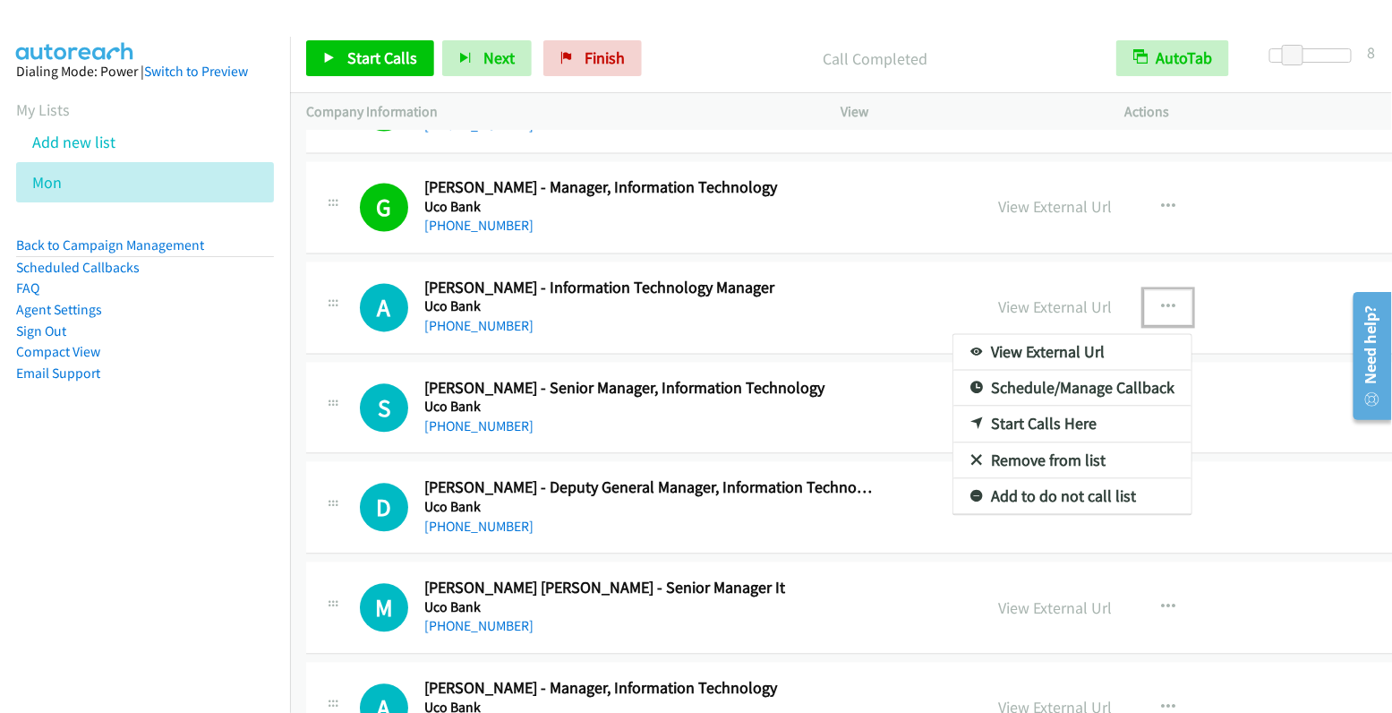
click at [970, 406] on link "Start Calls Here" at bounding box center [1073, 424] width 238 height 36
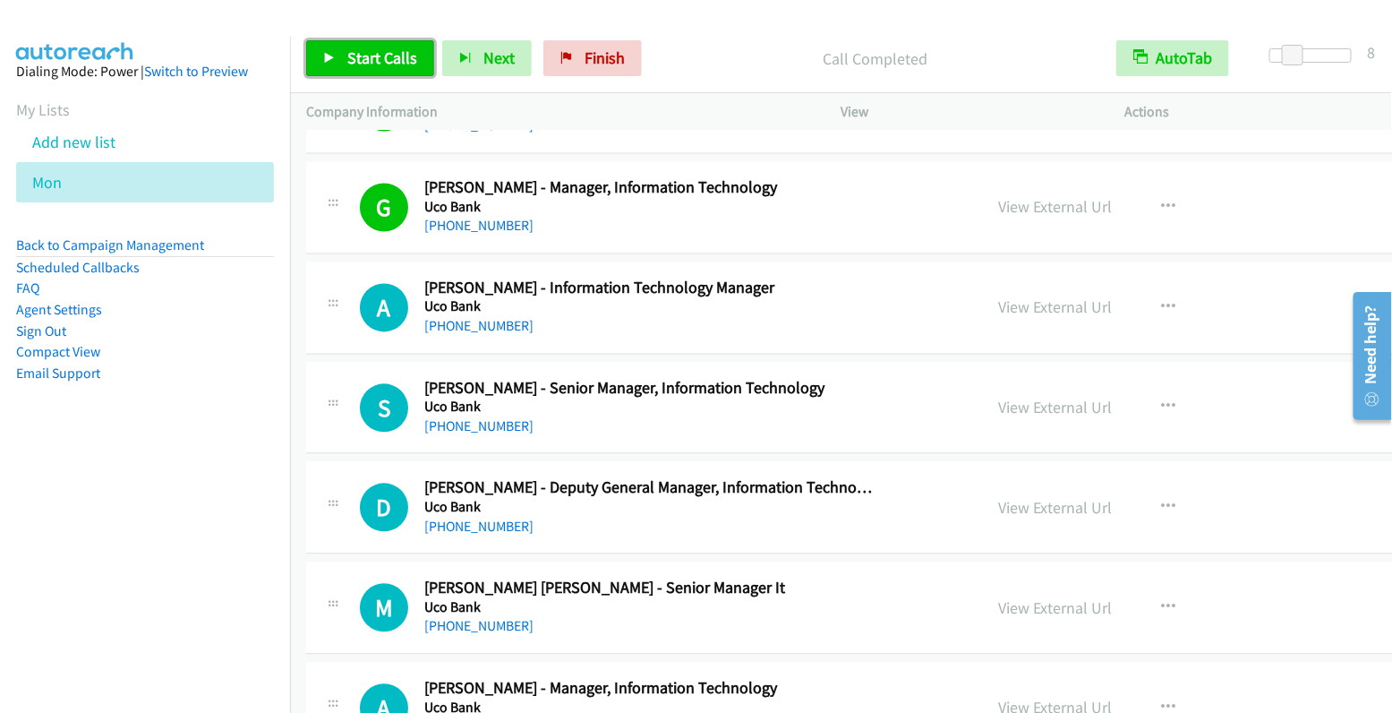
click at [386, 48] on span "Start Calls" at bounding box center [382, 57] width 70 height 21
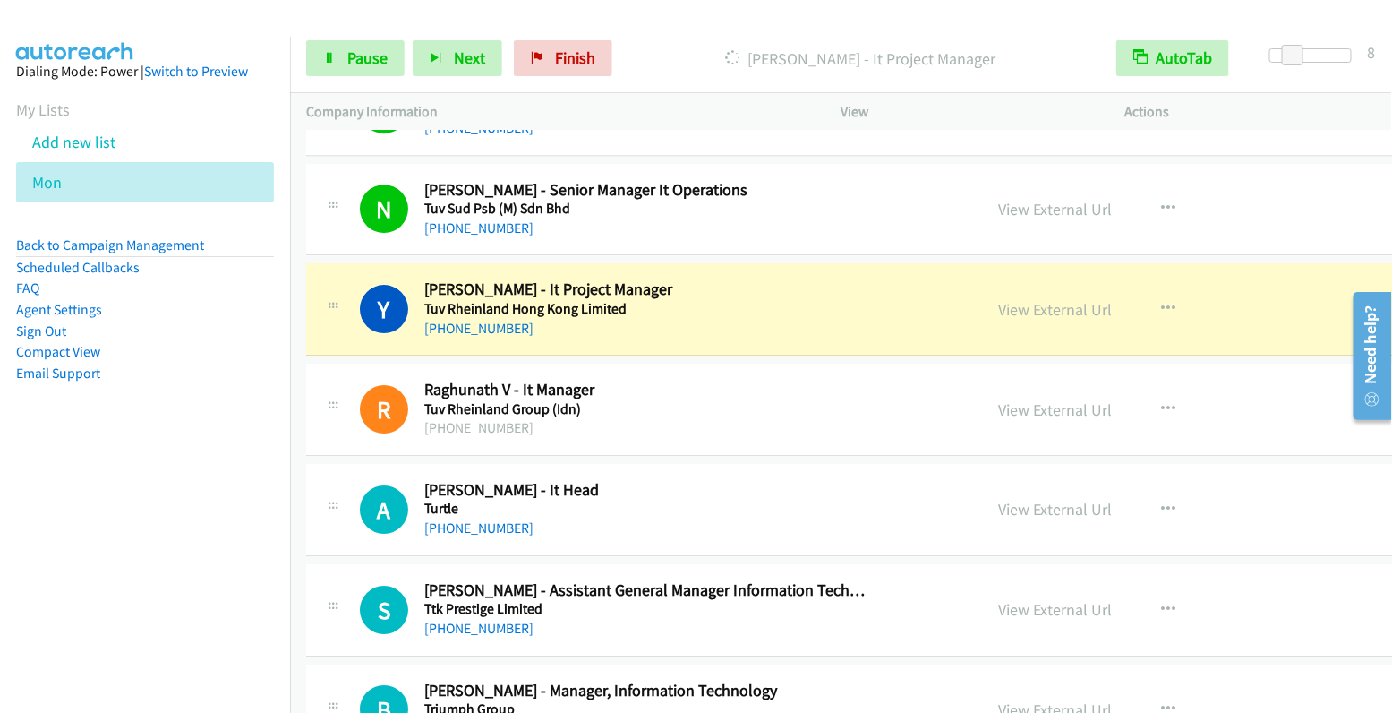
scroll to position [9665, 0]
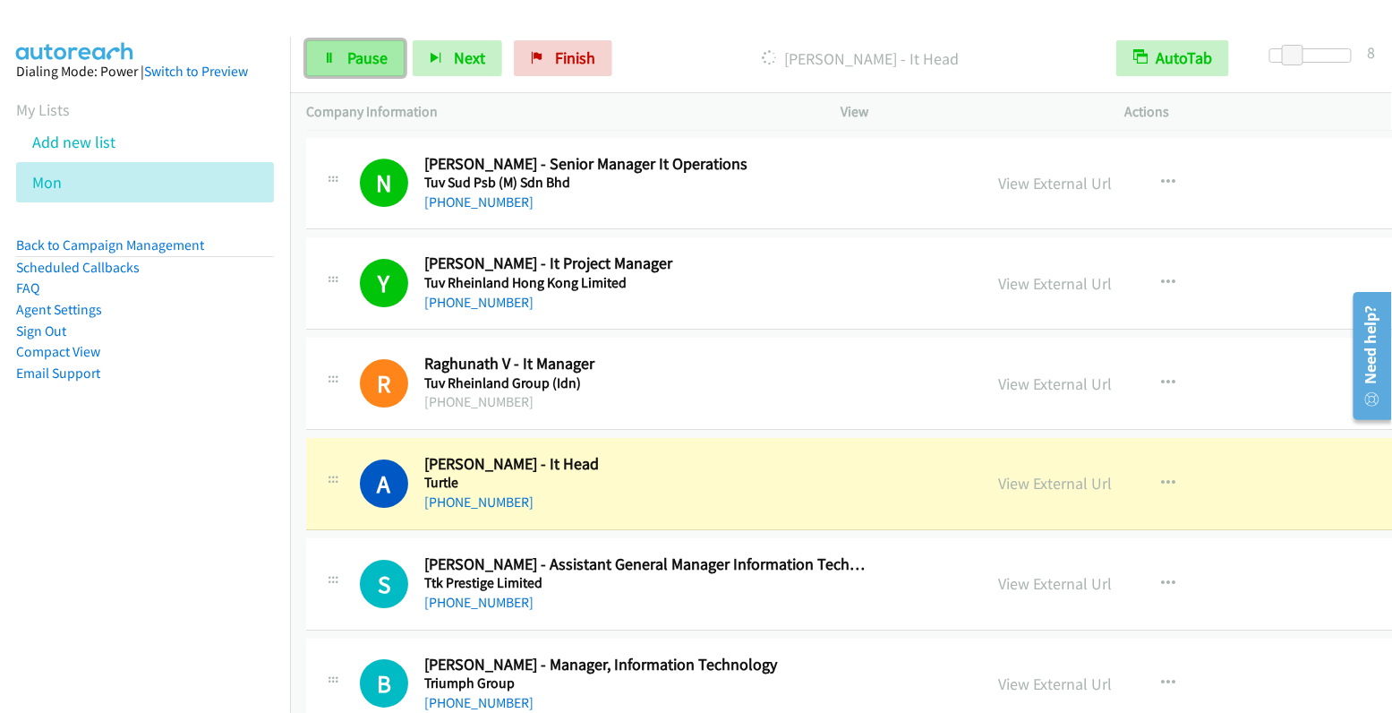
click at [369, 56] on span "Pause" at bounding box center [367, 57] width 40 height 21
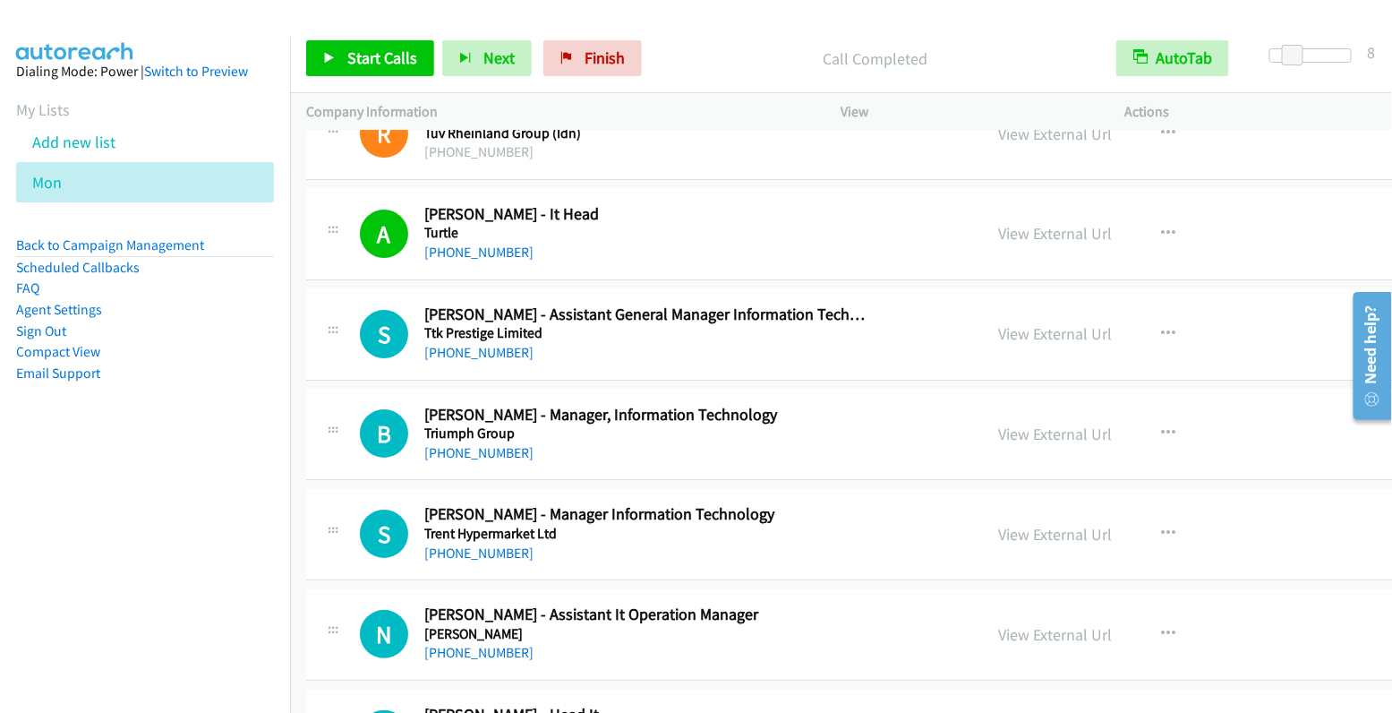
scroll to position [9939, 0]
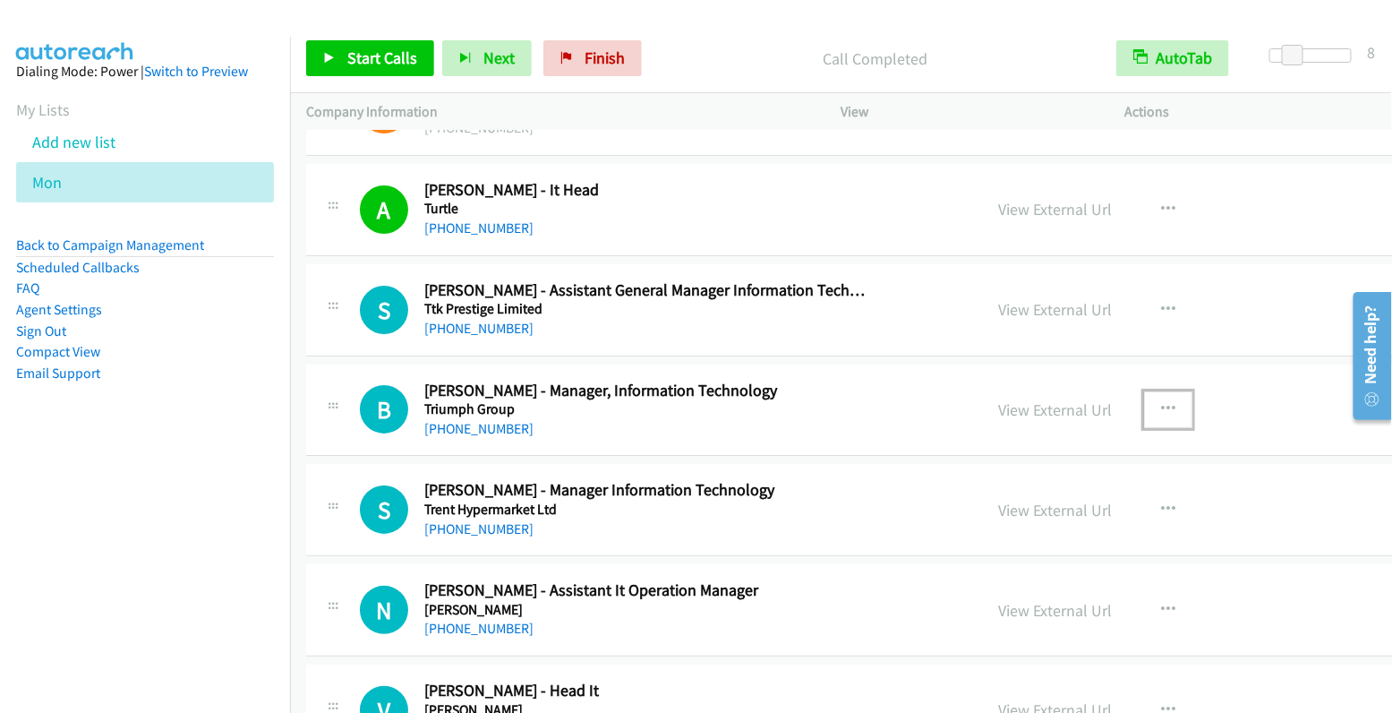
click at [1161, 402] on icon "button" at bounding box center [1168, 409] width 14 height 14
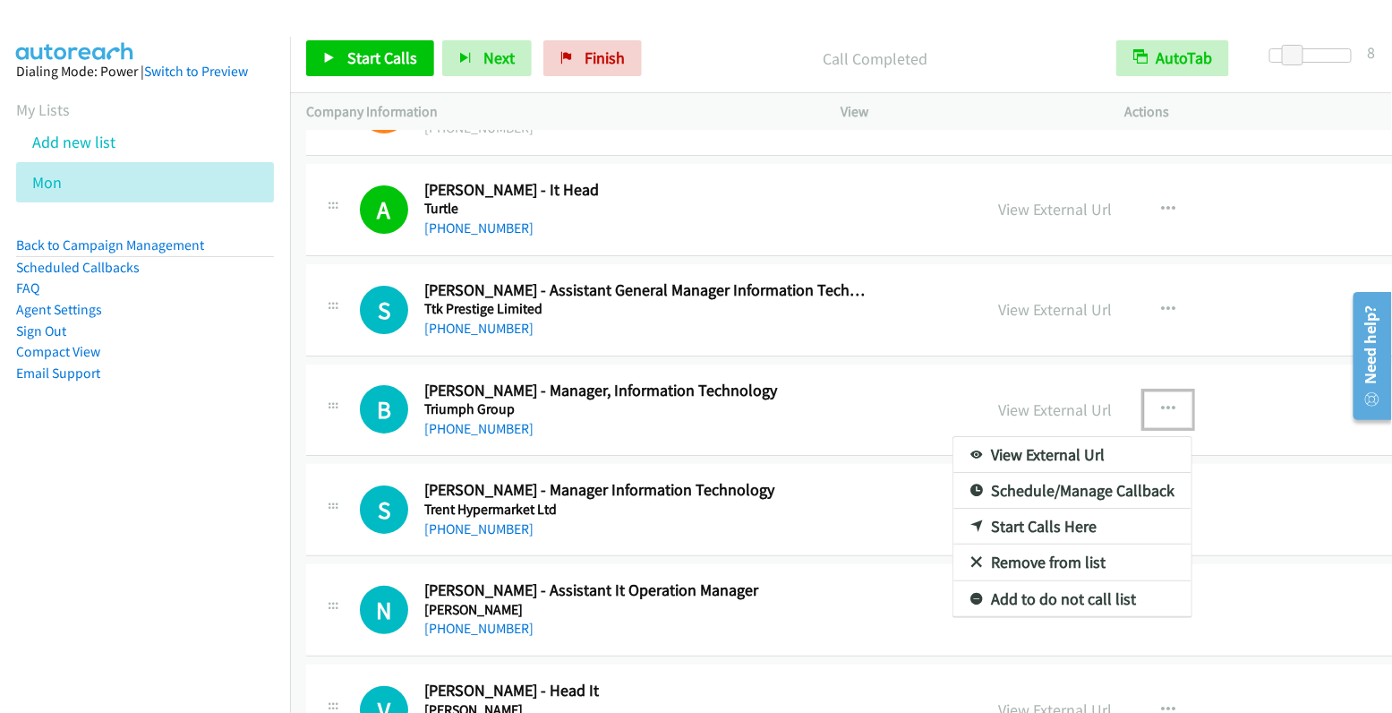
click at [954, 509] on link "Start Calls Here" at bounding box center [1073, 527] width 238 height 36
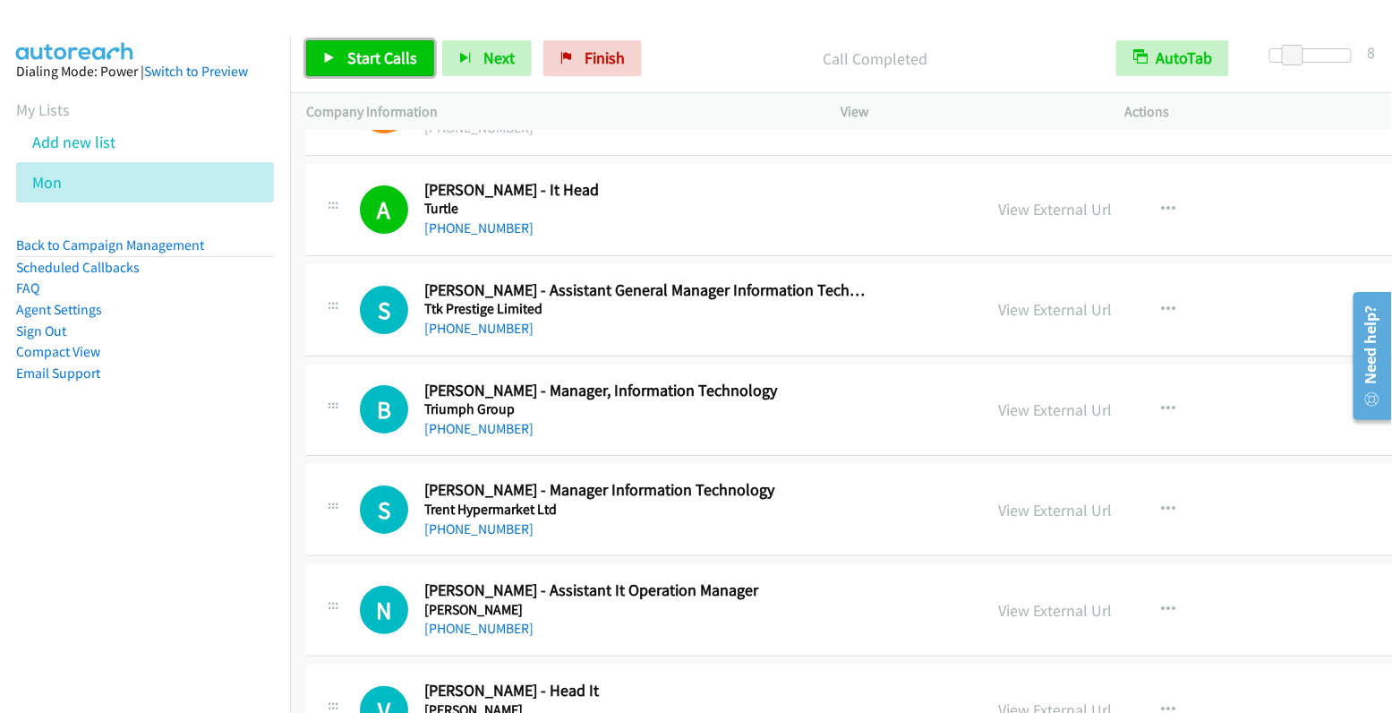
click at [372, 61] on span "Start Calls" at bounding box center [382, 57] width 70 height 21
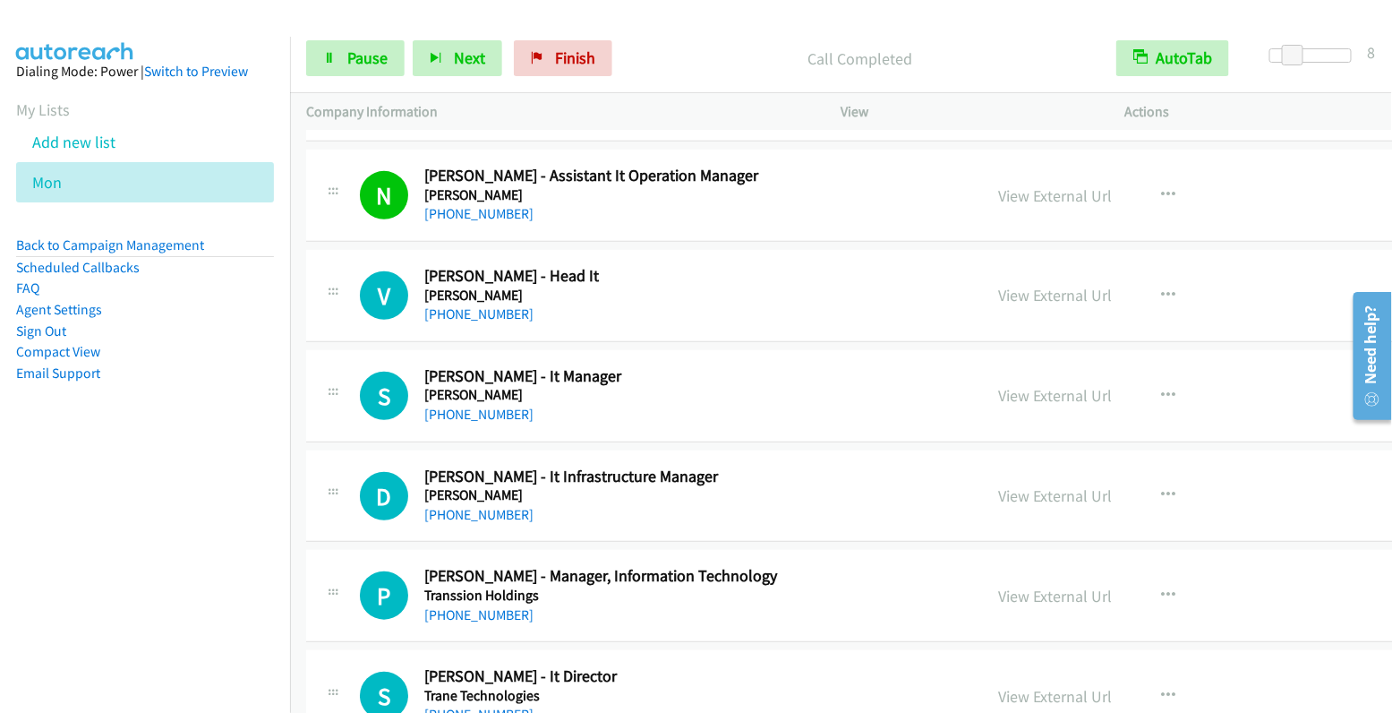
scroll to position [10414, 0]
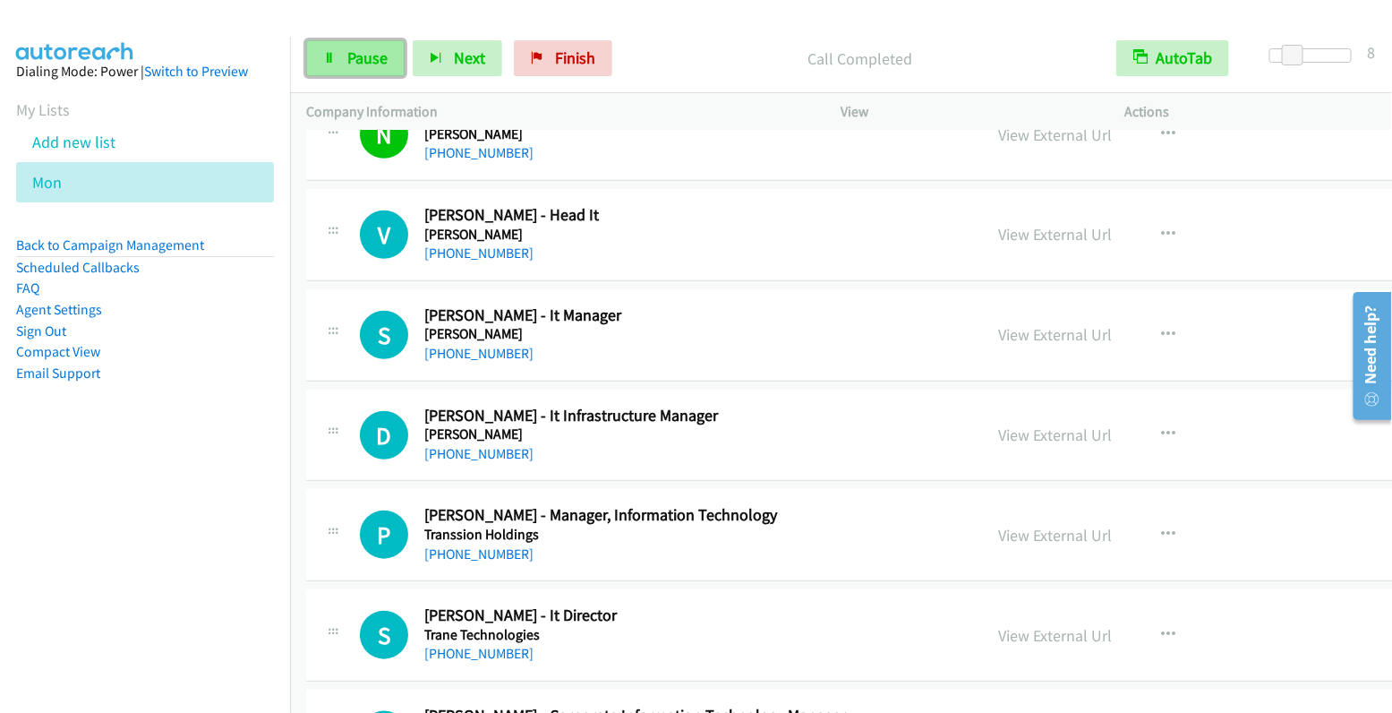
click at [353, 58] on span "Pause" at bounding box center [367, 57] width 40 height 21
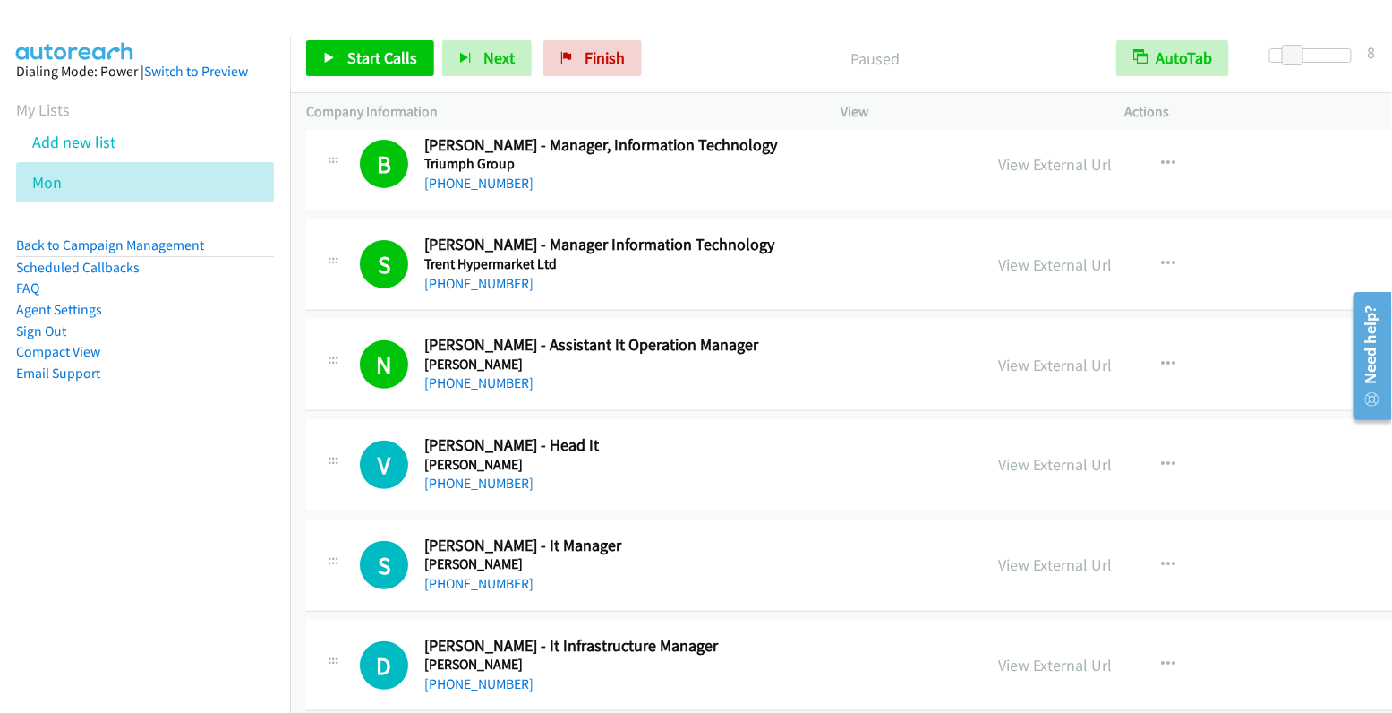
scroll to position [10183, 0]
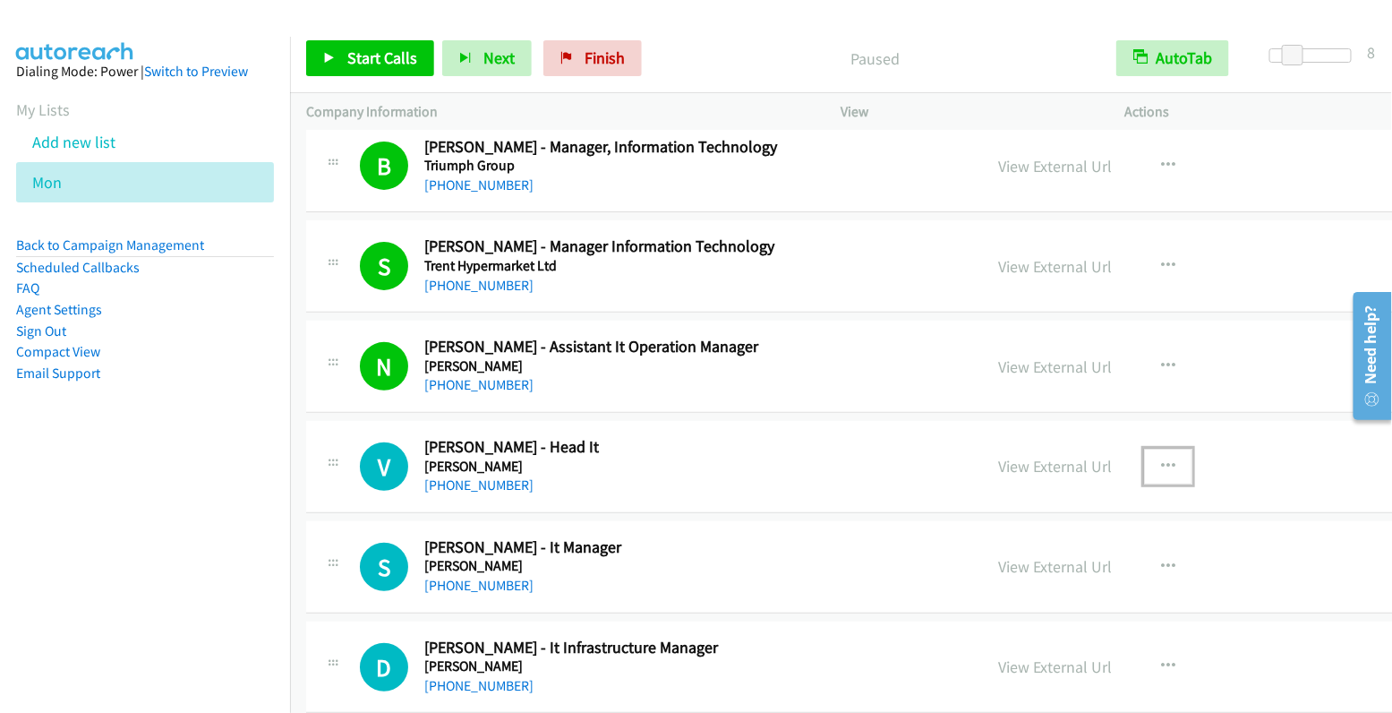
click at [1161, 459] on icon "button" at bounding box center [1168, 466] width 14 height 14
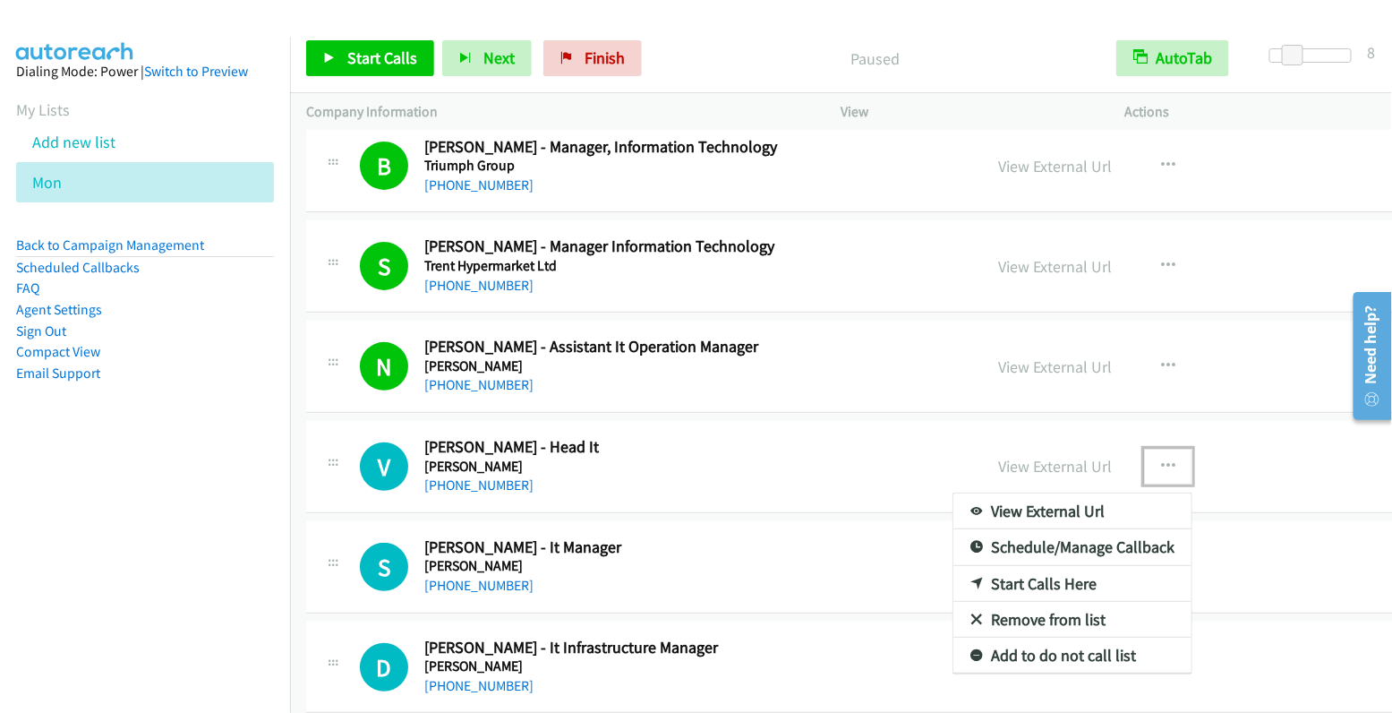
click at [991, 566] on link "Start Calls Here" at bounding box center [1073, 584] width 238 height 36
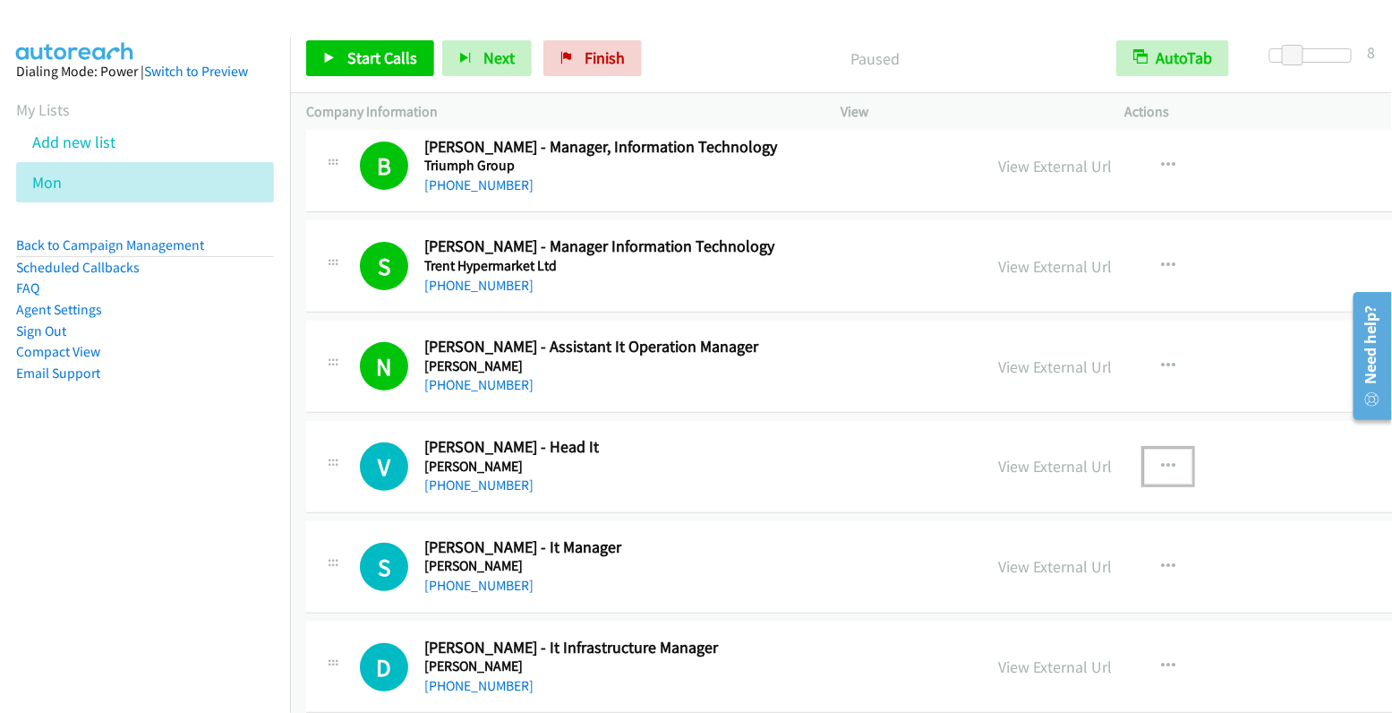
scroll to position [10203, 0]
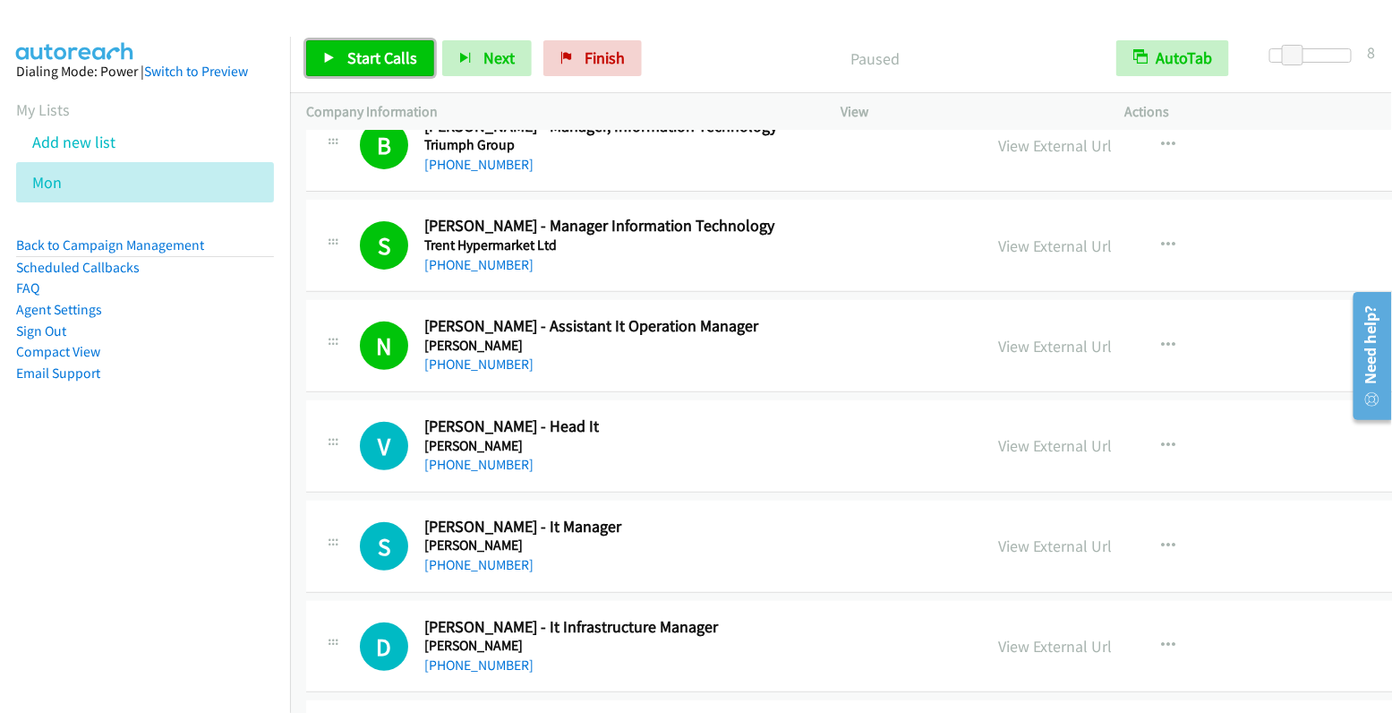
click at [355, 63] on span "Start Calls" at bounding box center [382, 57] width 70 height 21
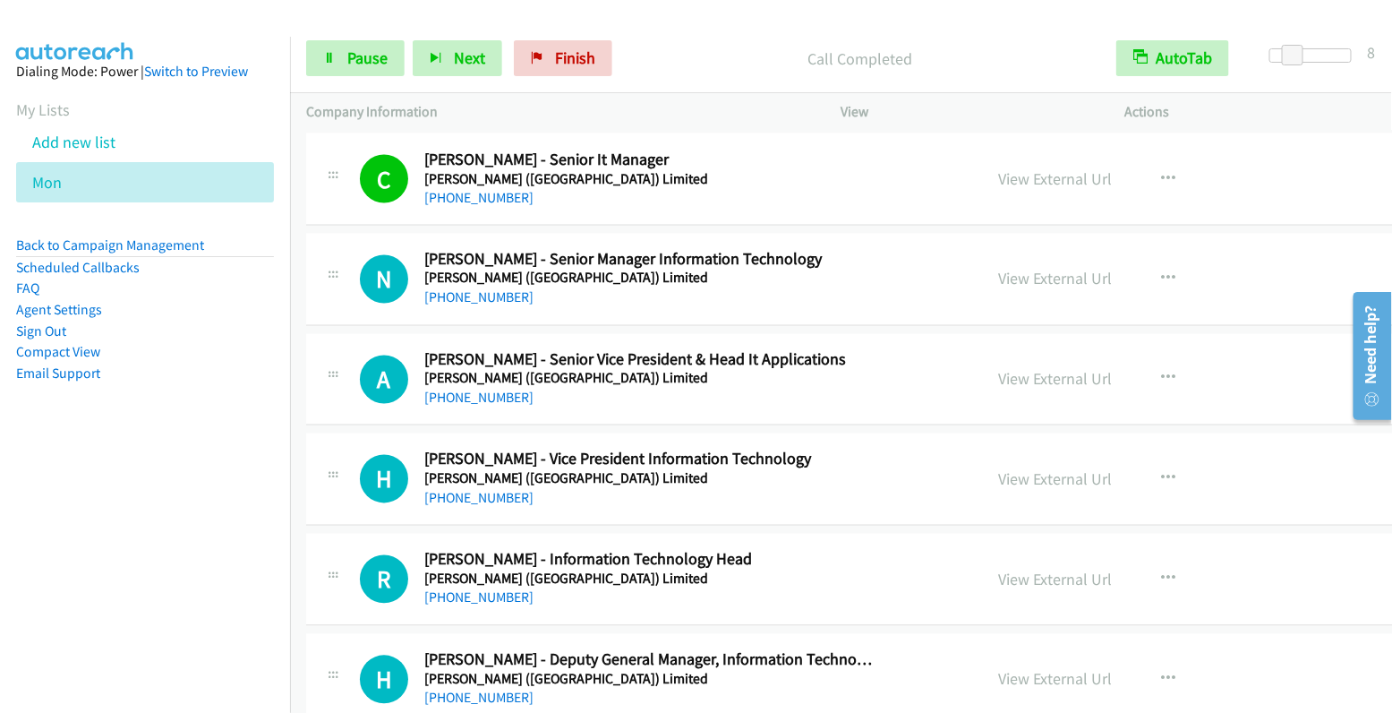
scroll to position [13679, 0]
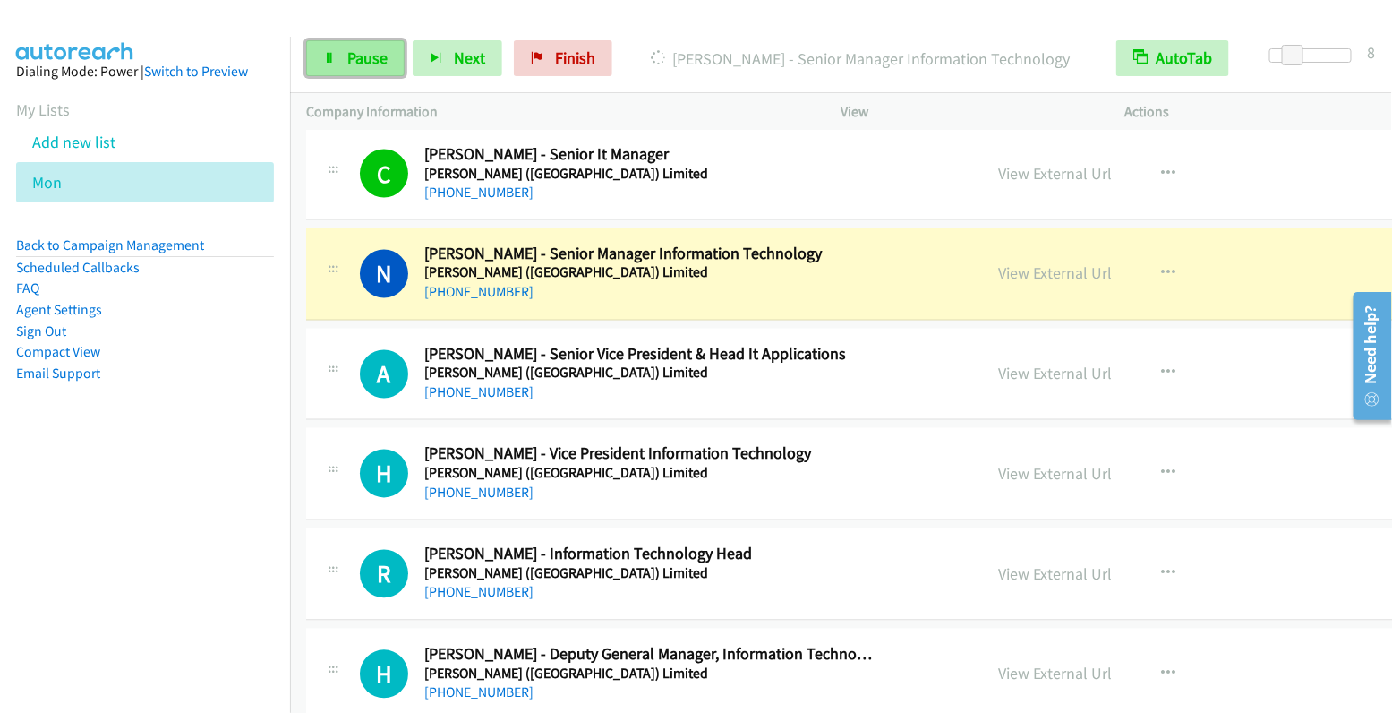
click at [356, 49] on span "Pause" at bounding box center [367, 57] width 40 height 21
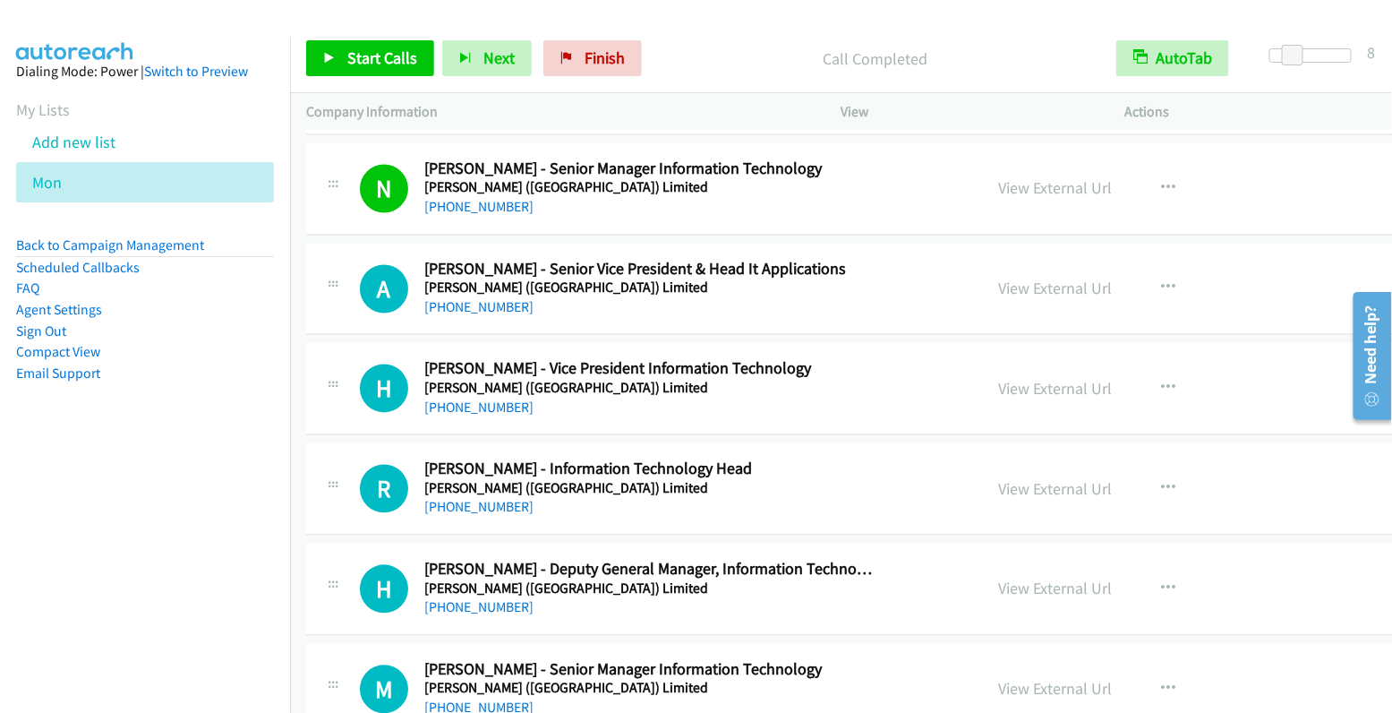
scroll to position [13792, 0]
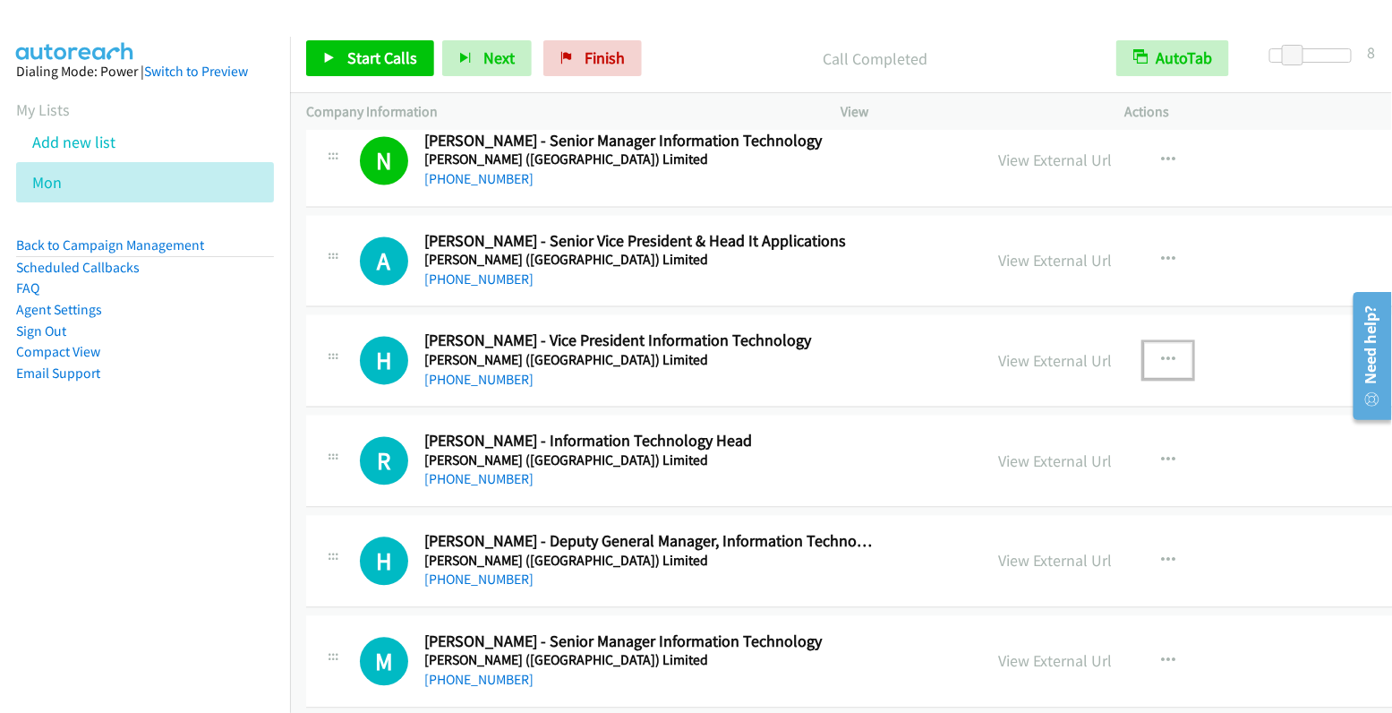
click at [1144, 343] on button "button" at bounding box center [1168, 361] width 48 height 36
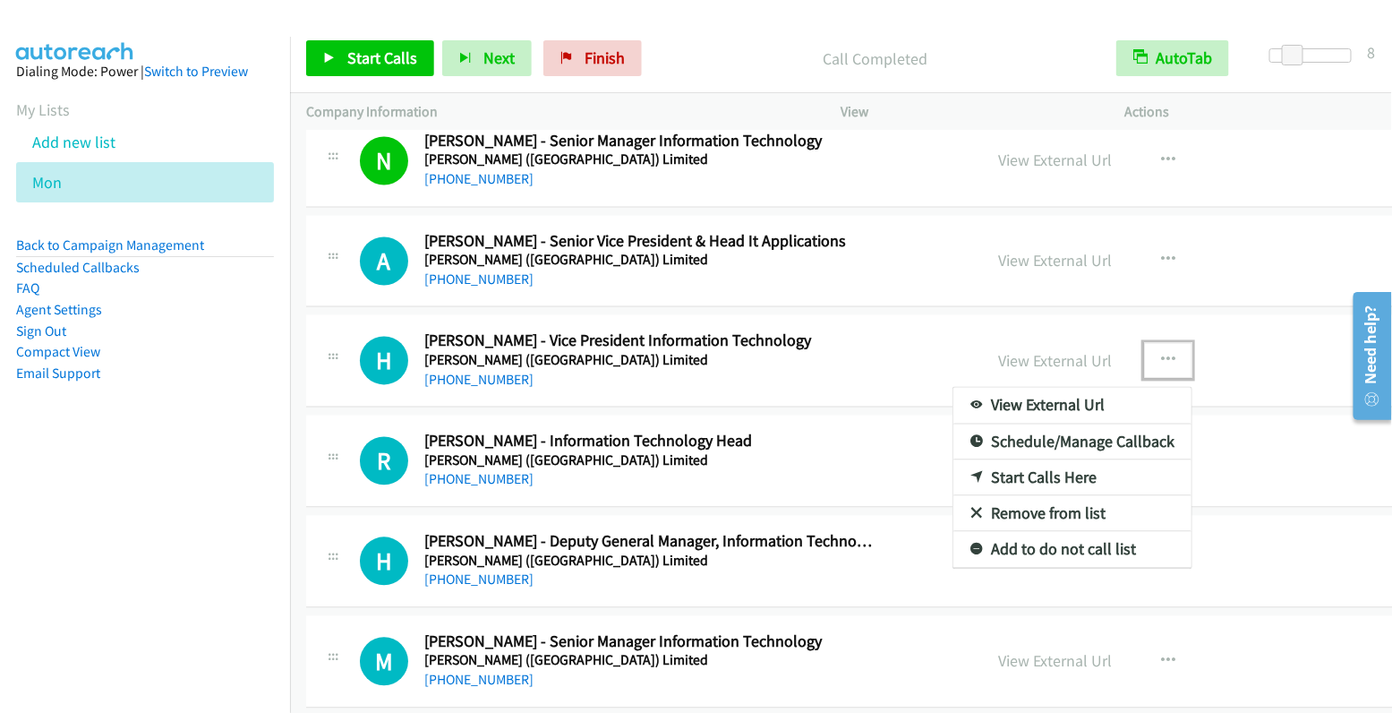
click at [1014, 460] on link "Start Calls Here" at bounding box center [1073, 478] width 238 height 36
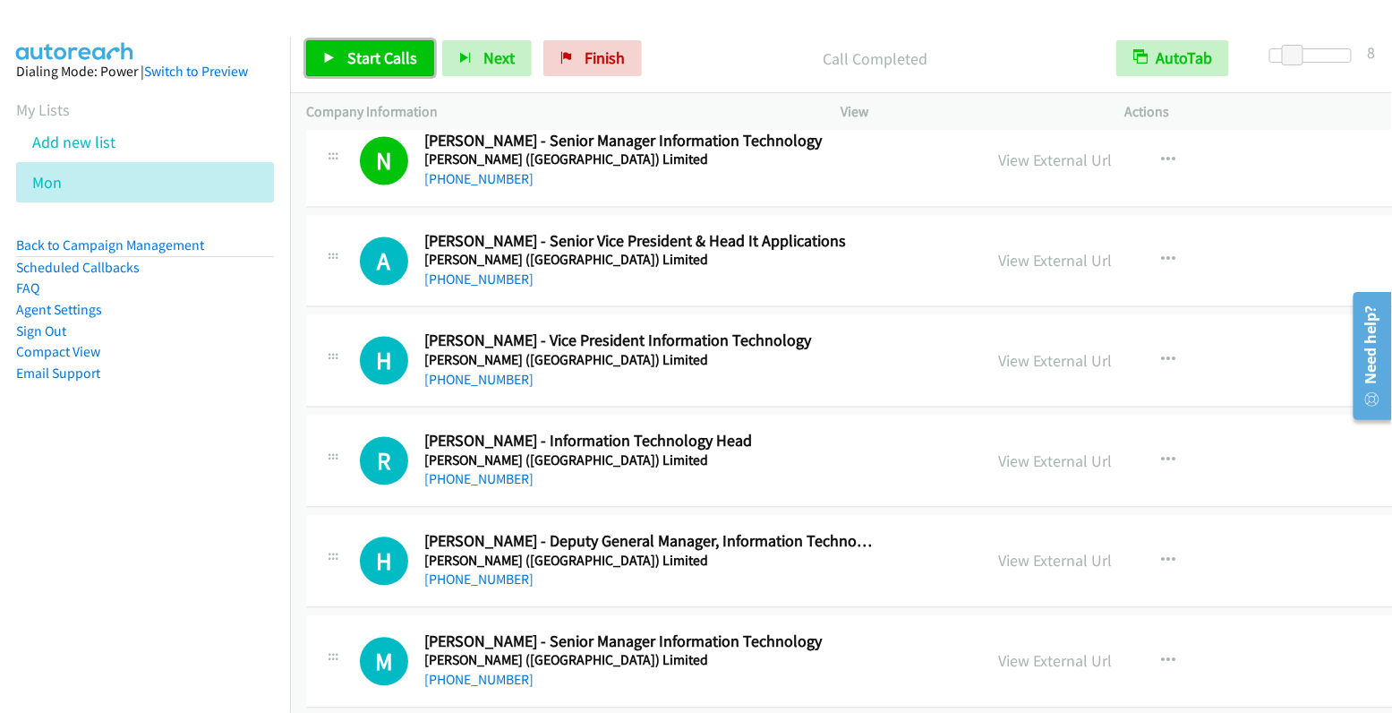
click at [381, 55] on span "Start Calls" at bounding box center [382, 57] width 70 height 21
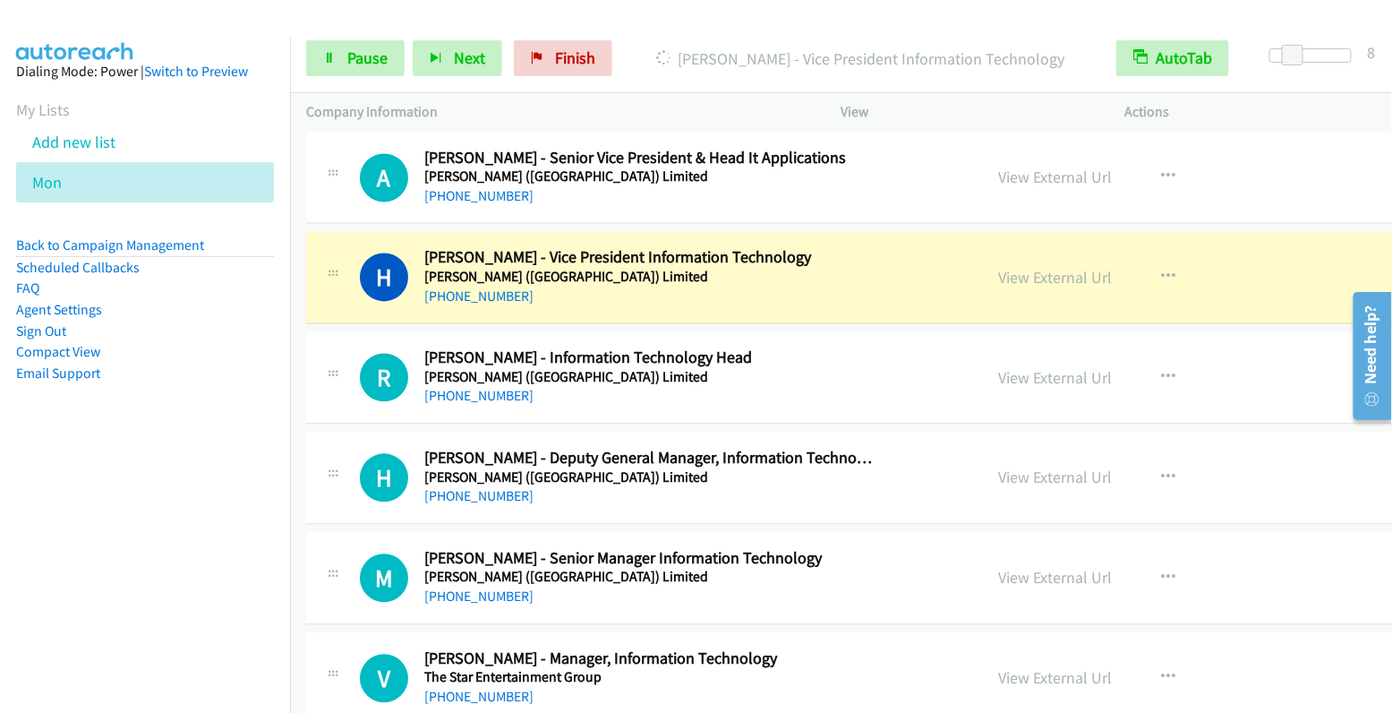
scroll to position [13878, 0]
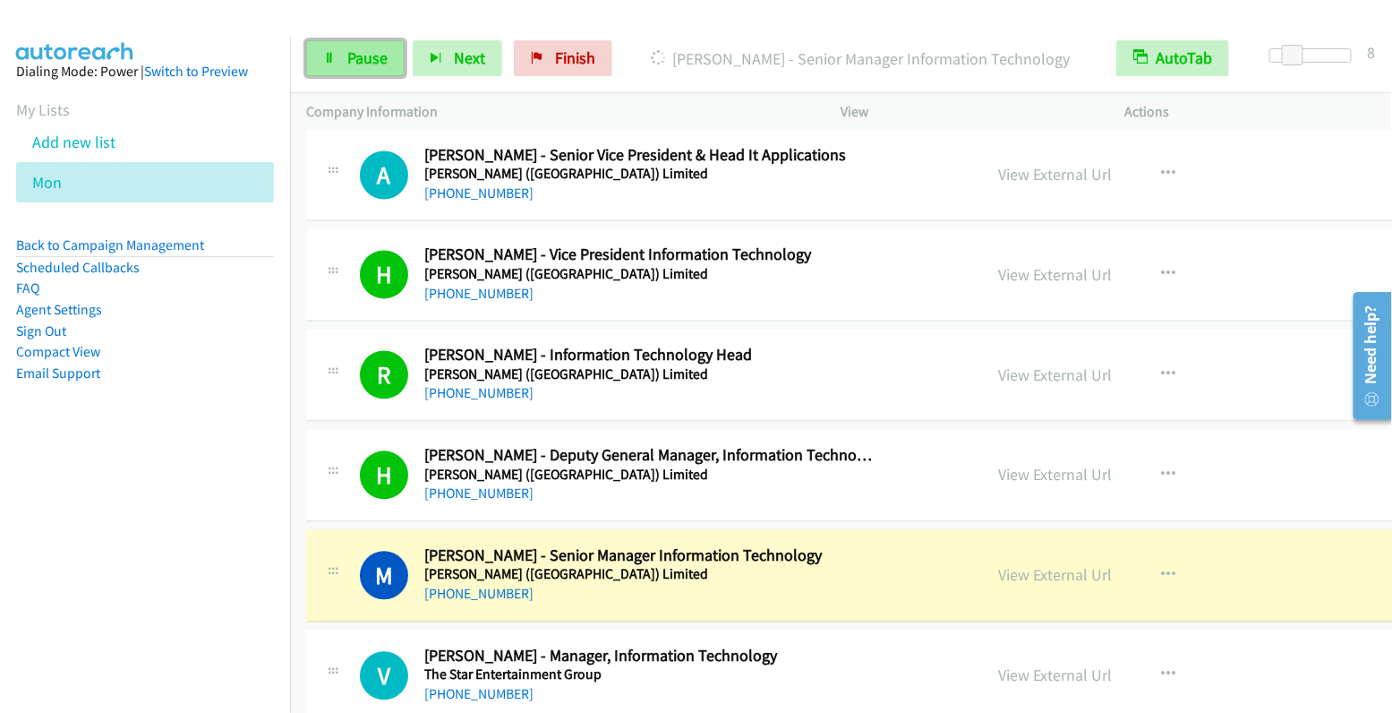
click at [348, 58] on span "Pause" at bounding box center [367, 57] width 40 height 21
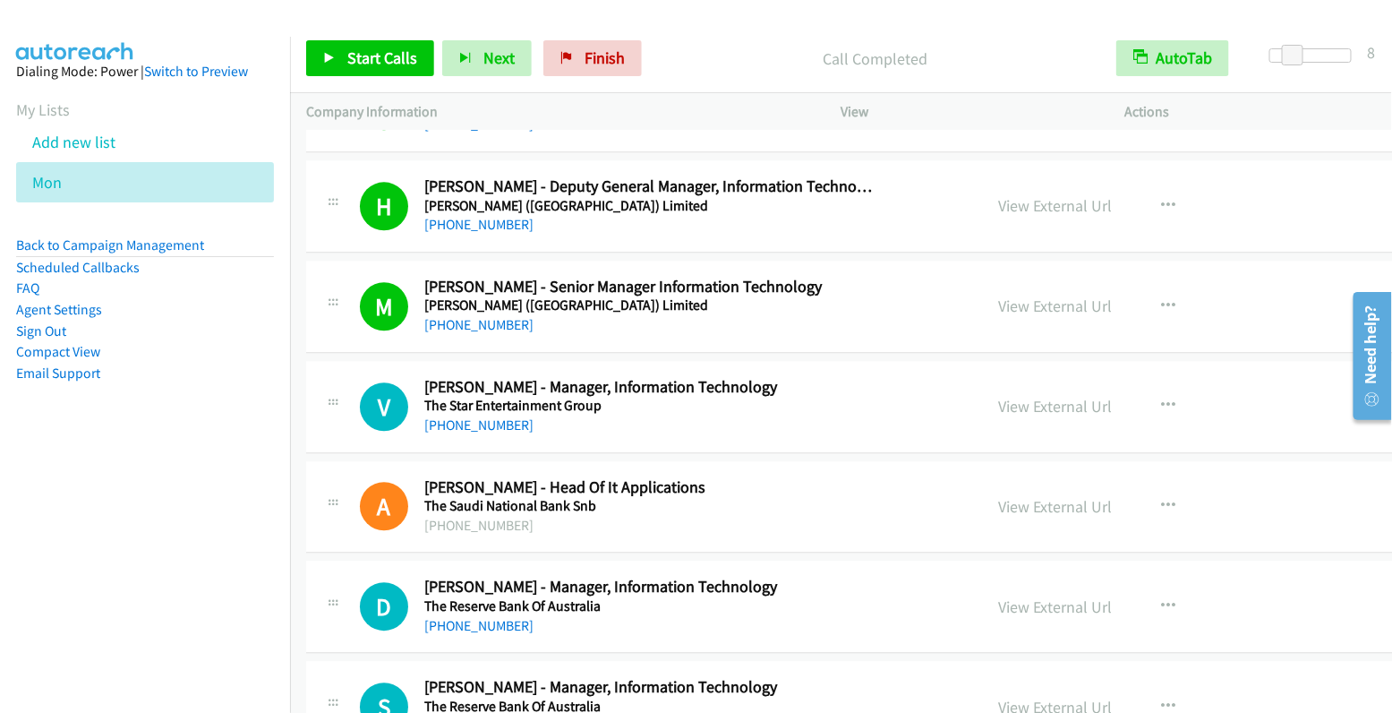
scroll to position [14175, 0]
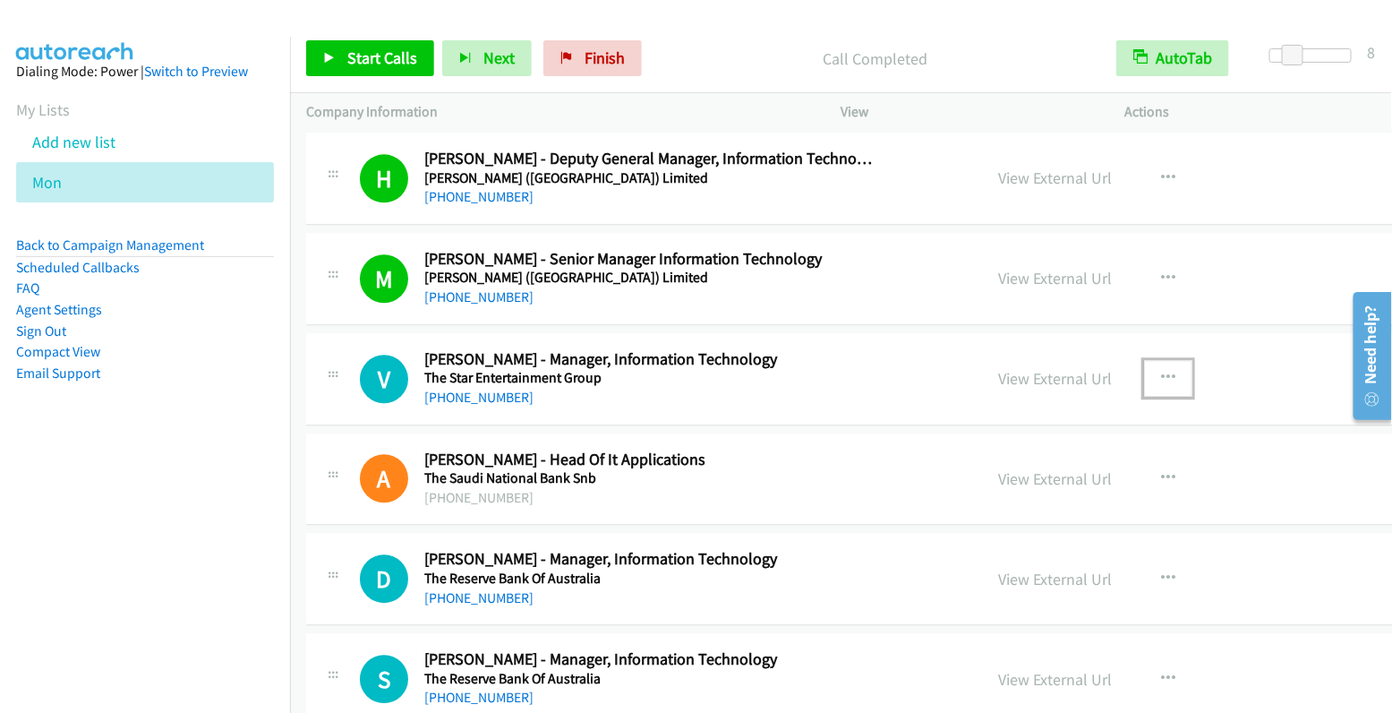
click at [1161, 371] on icon "button" at bounding box center [1168, 378] width 14 height 14
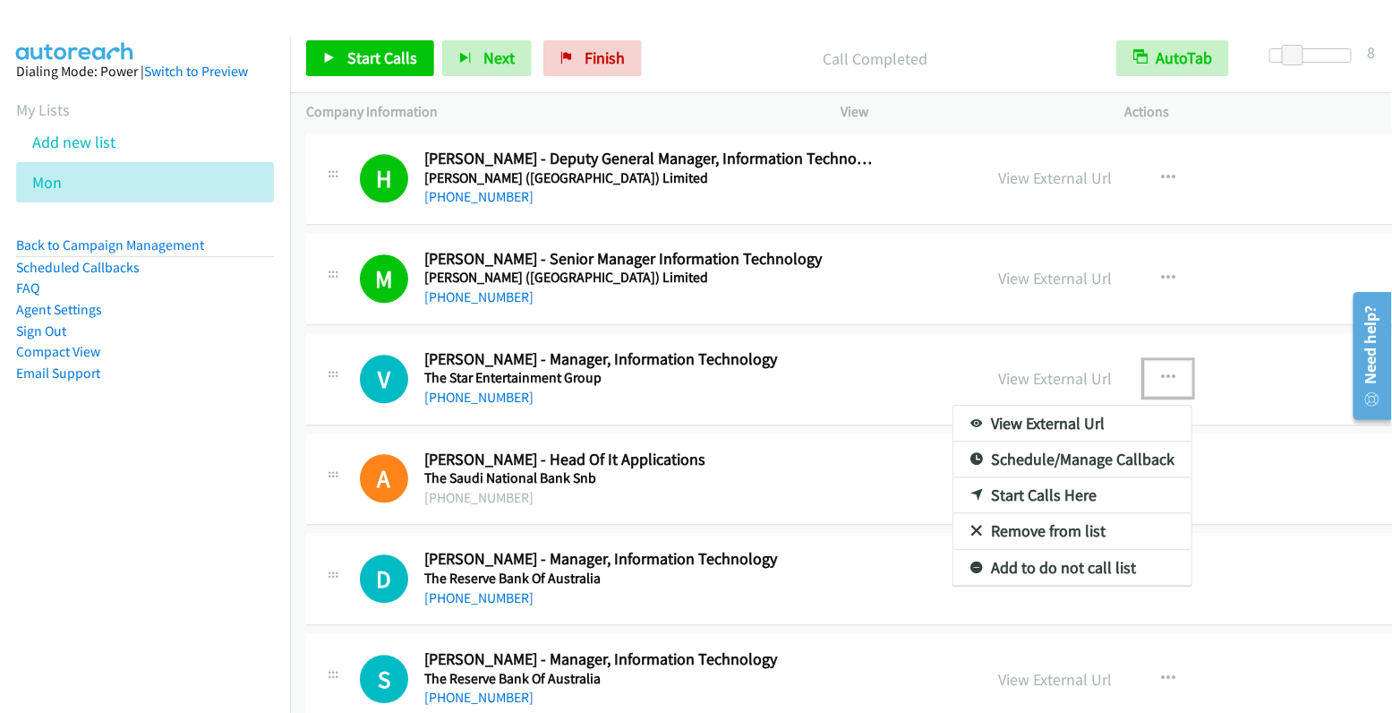
click at [980, 477] on link "Start Calls Here" at bounding box center [1073, 495] width 238 height 36
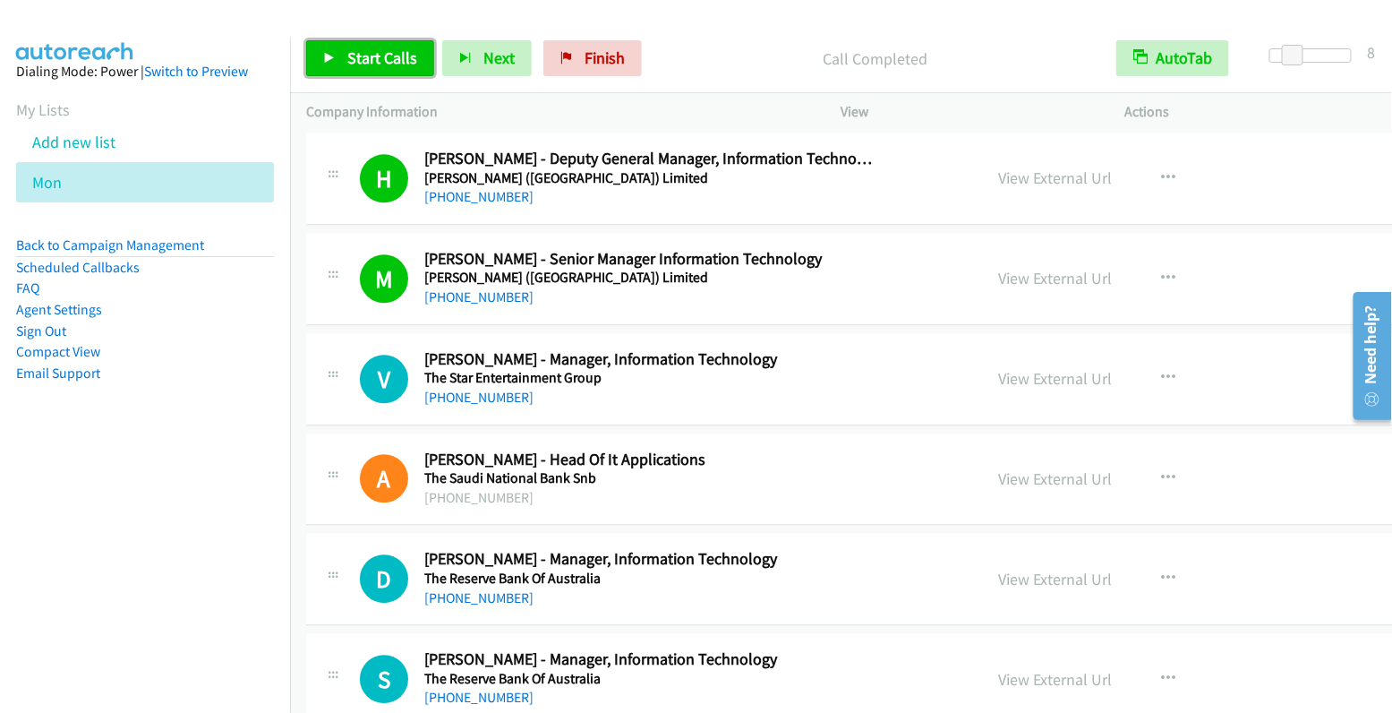
click at [389, 56] on span "Start Calls" at bounding box center [382, 57] width 70 height 21
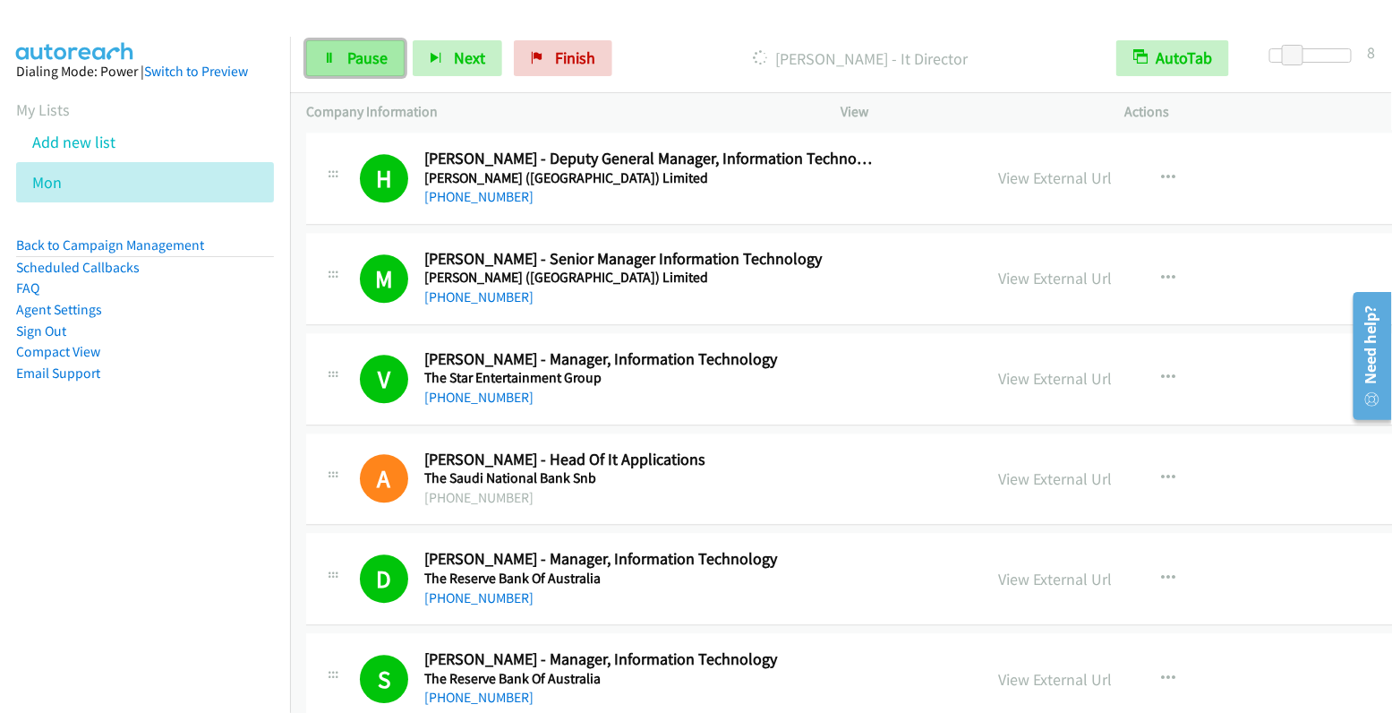
click at [353, 61] on span "Pause" at bounding box center [367, 57] width 40 height 21
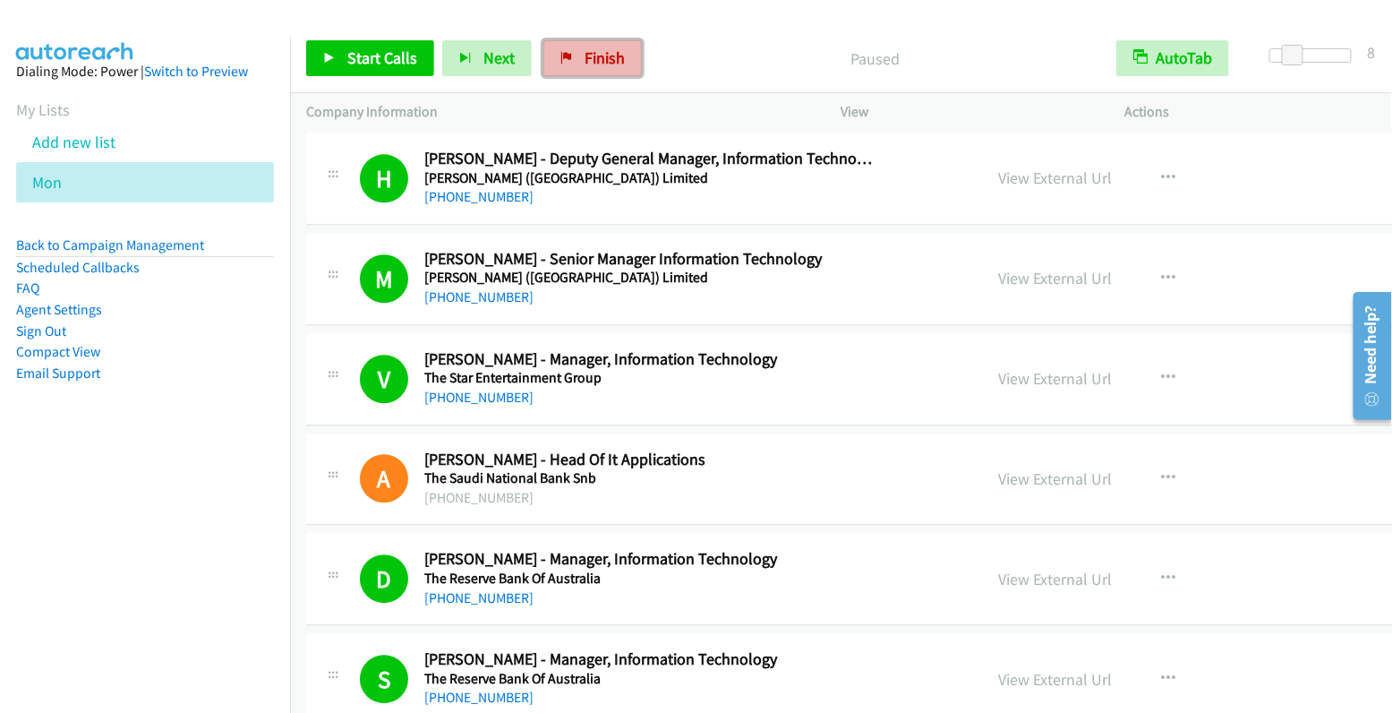
click at [586, 51] on span "Finish" at bounding box center [605, 57] width 40 height 21
